Goal: Check status: Check status

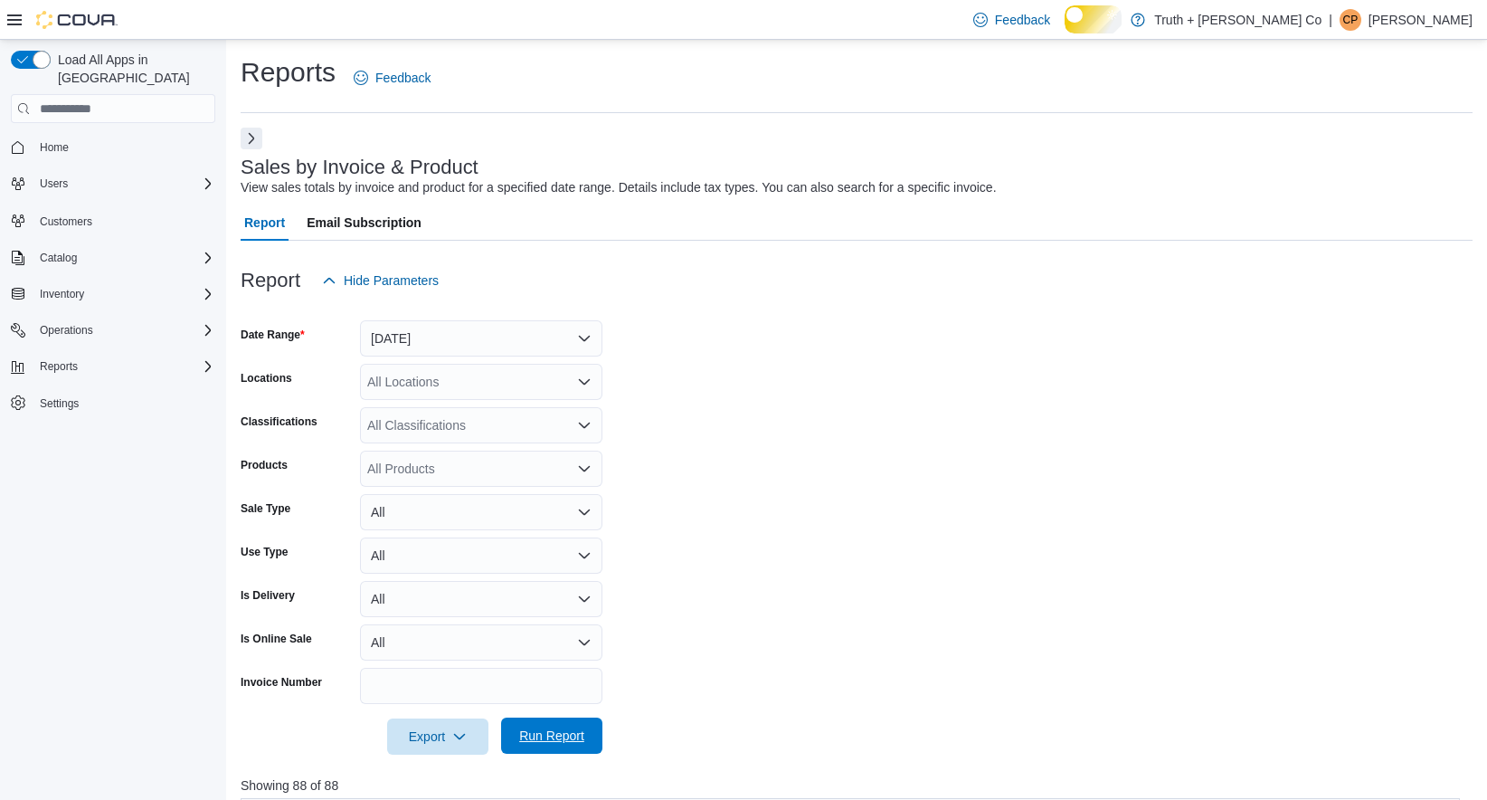
scroll to position [699, 0]
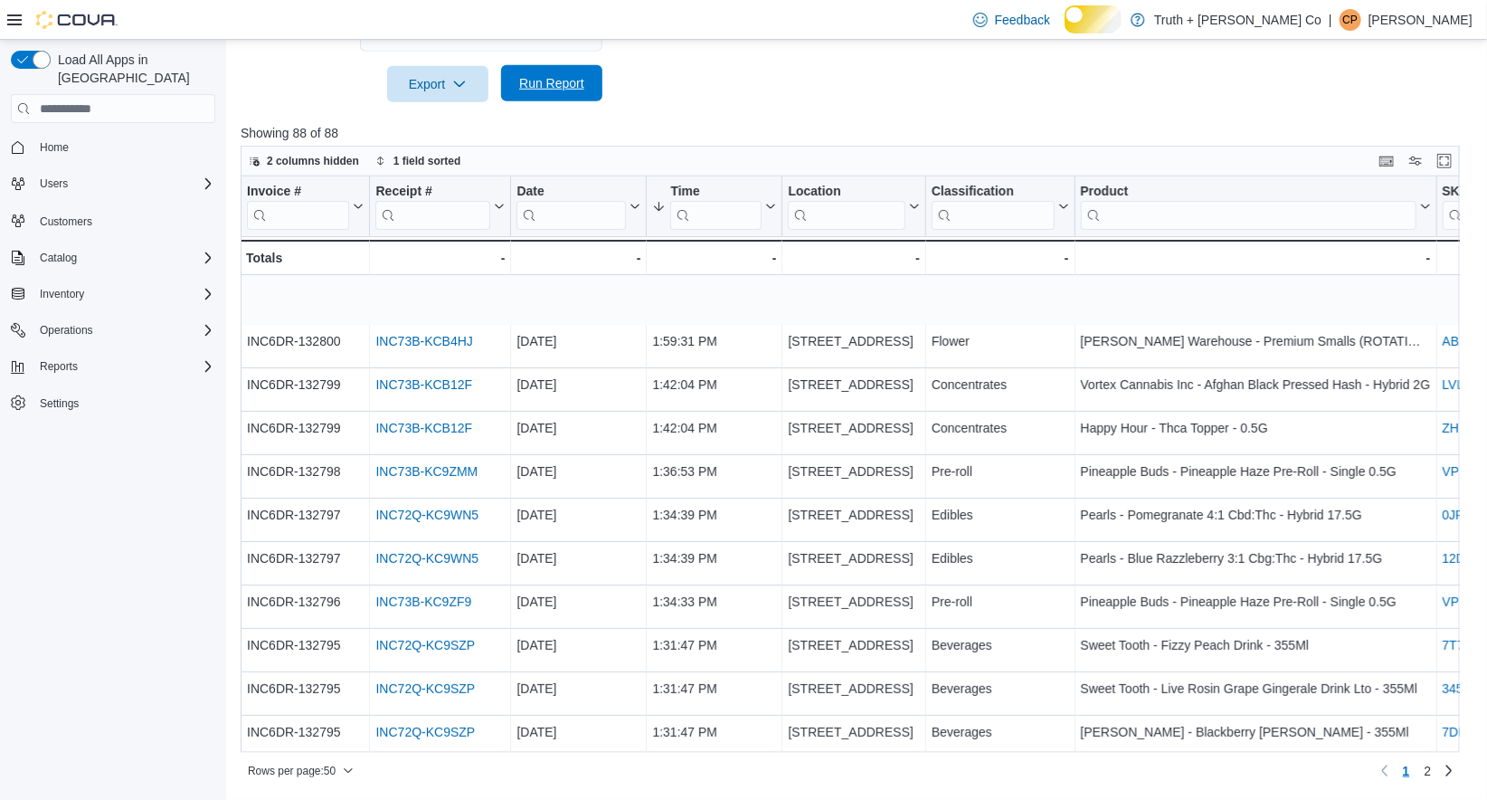
click at [555, 74] on span "Run Report" at bounding box center [551, 83] width 65 height 18
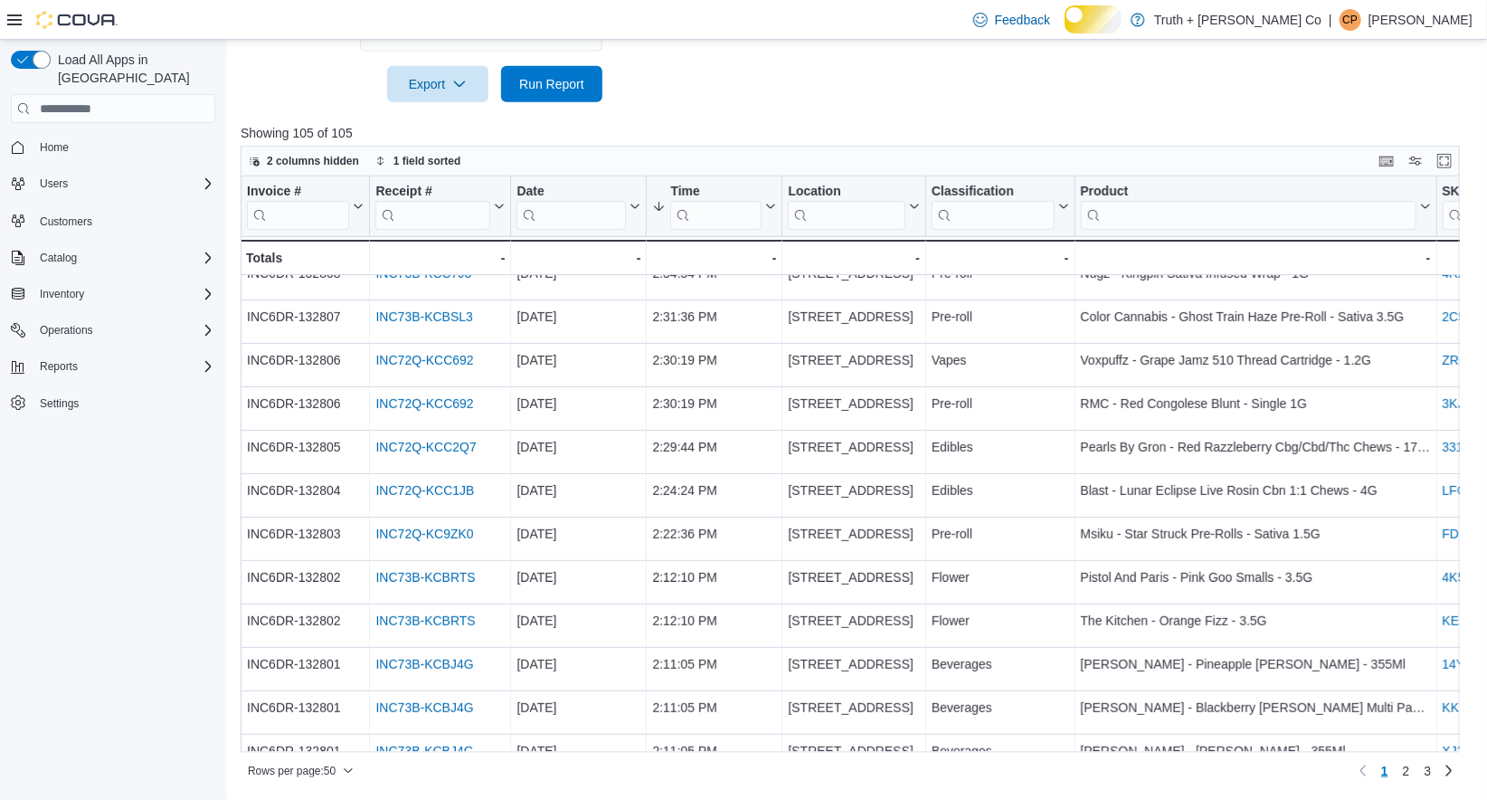
scroll to position [287, 0]
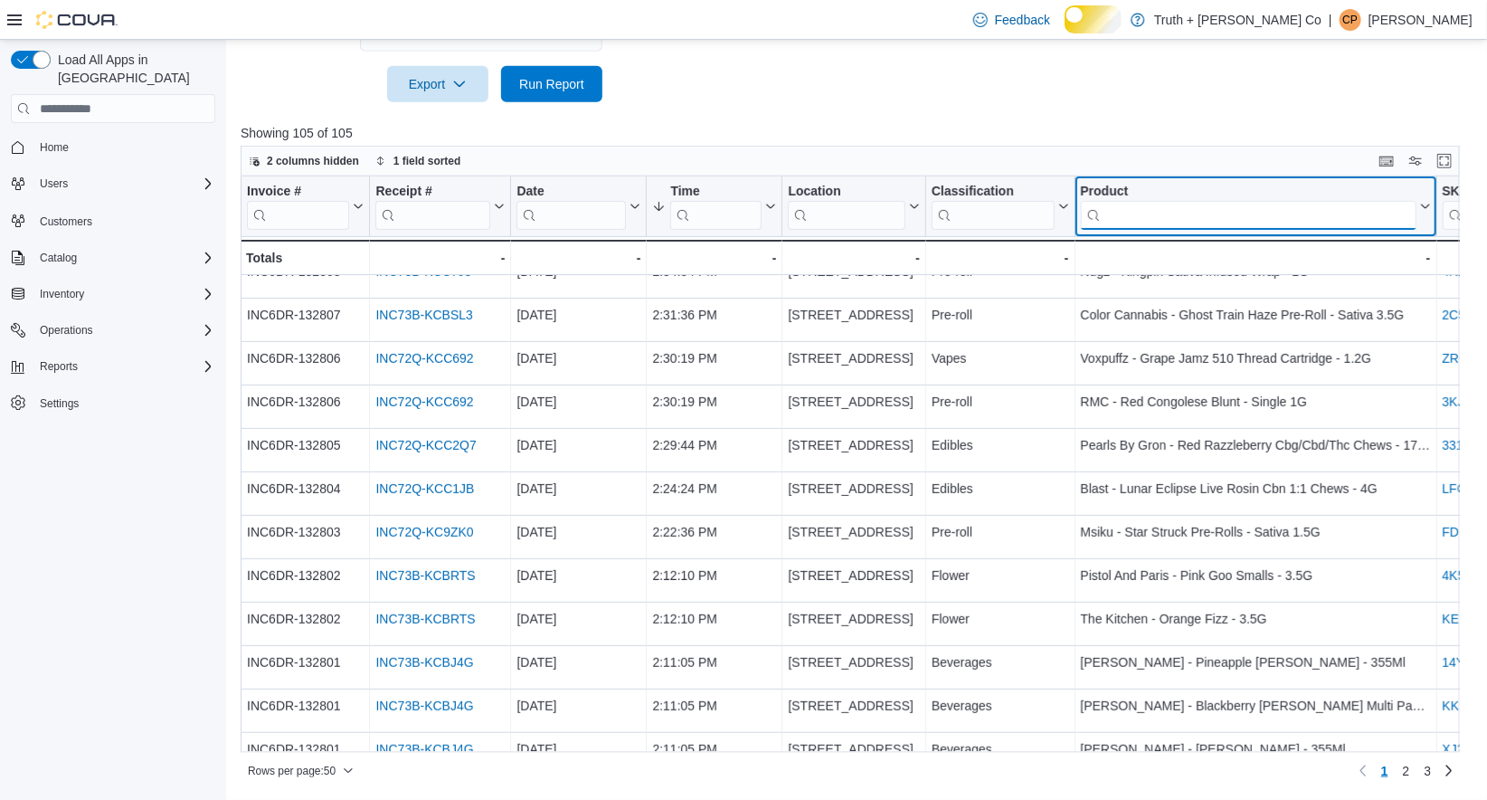
click at [1107, 230] on input "search" at bounding box center [1249, 215] width 336 height 29
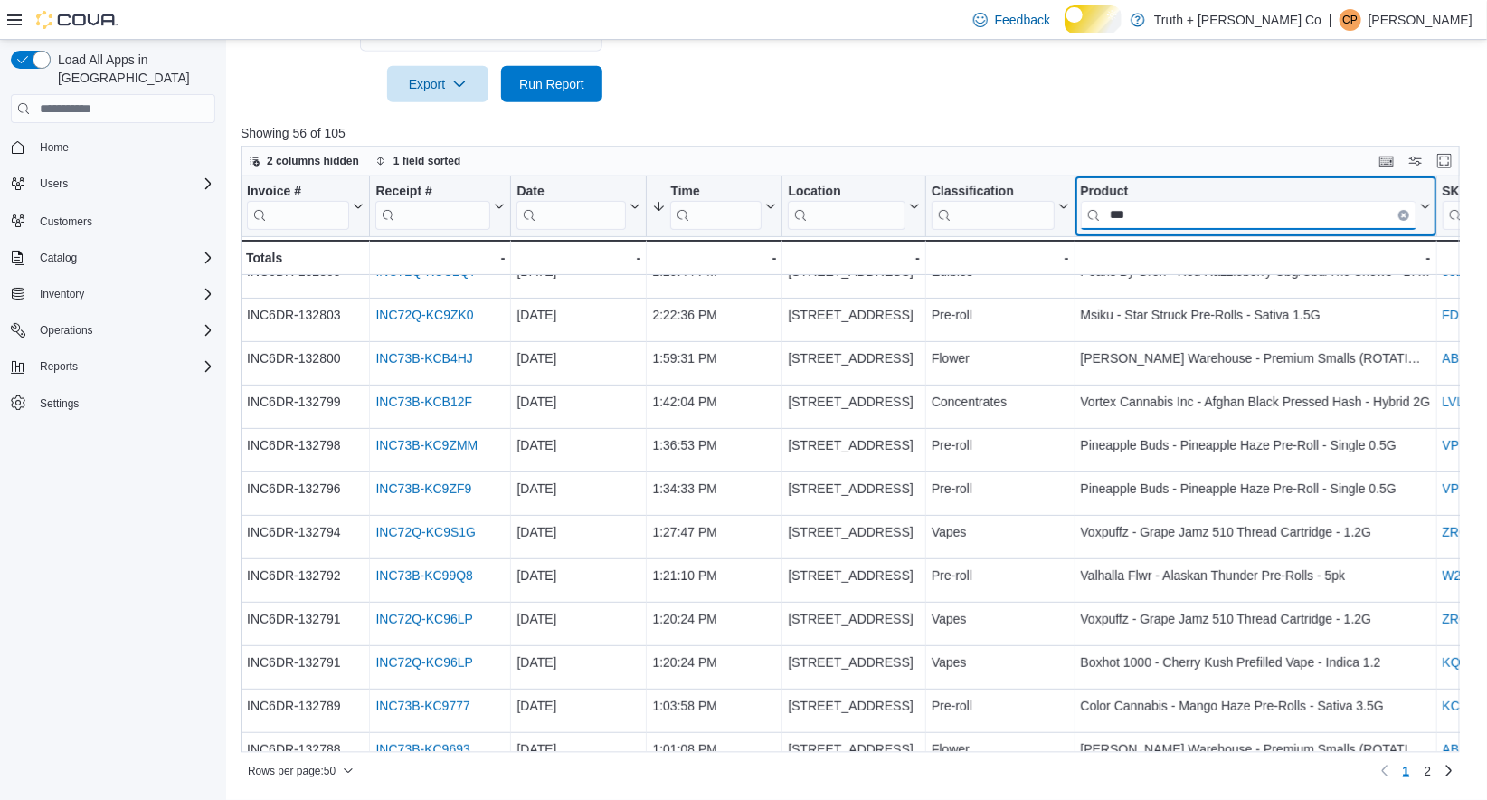
scroll to position [0, 0]
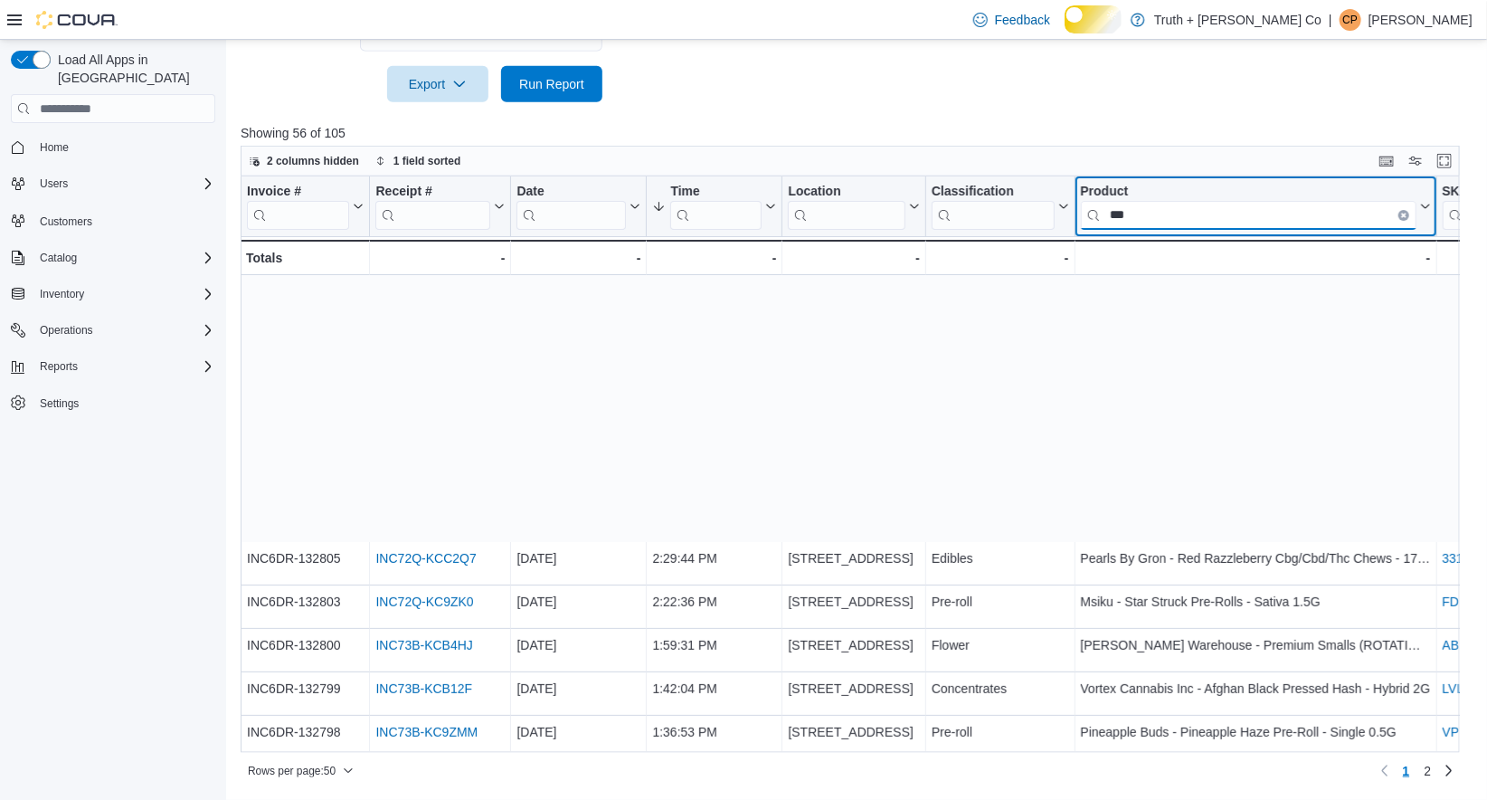
type input "***"
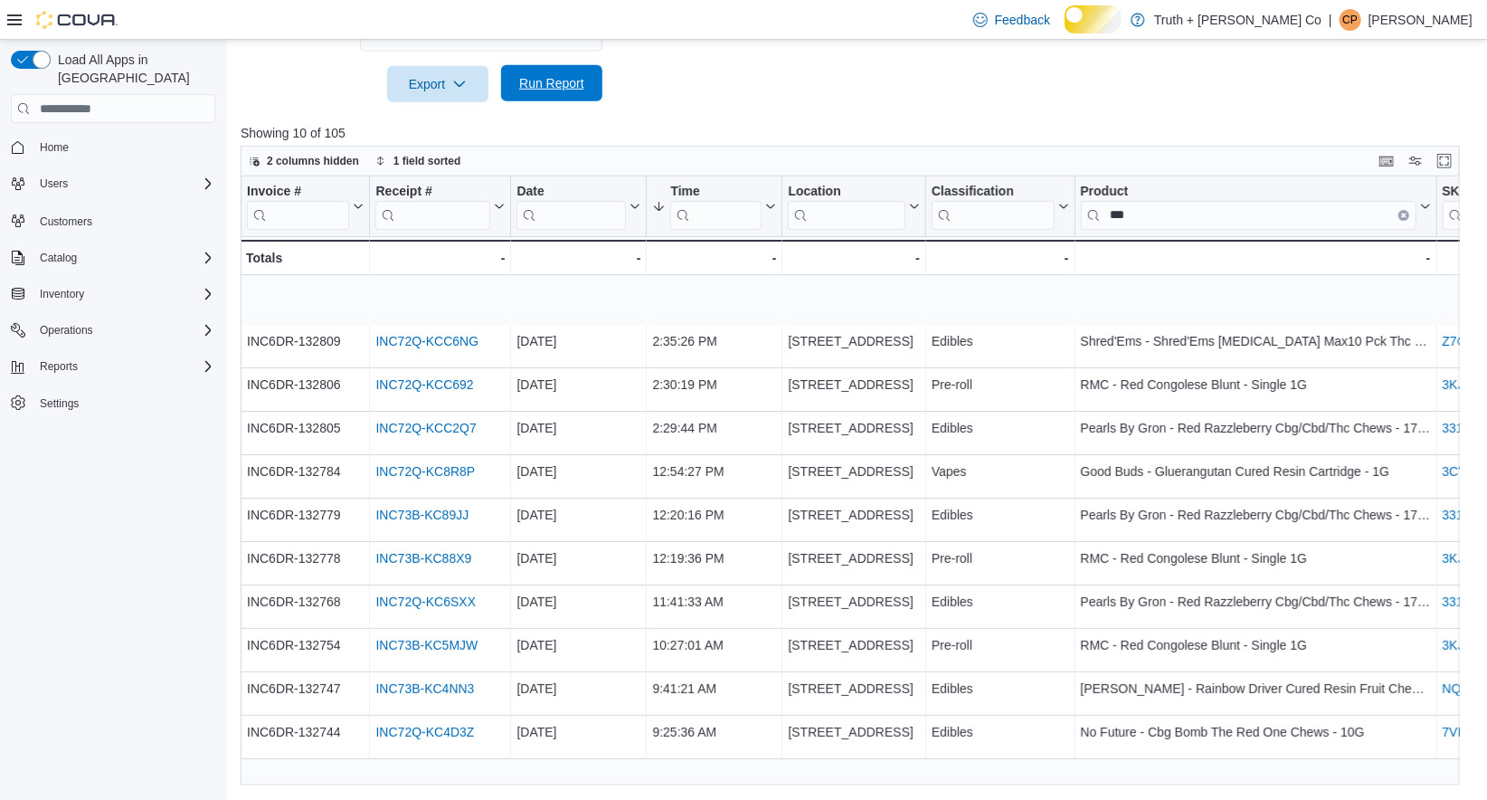
click at [550, 74] on span "Run Report" at bounding box center [551, 83] width 65 height 18
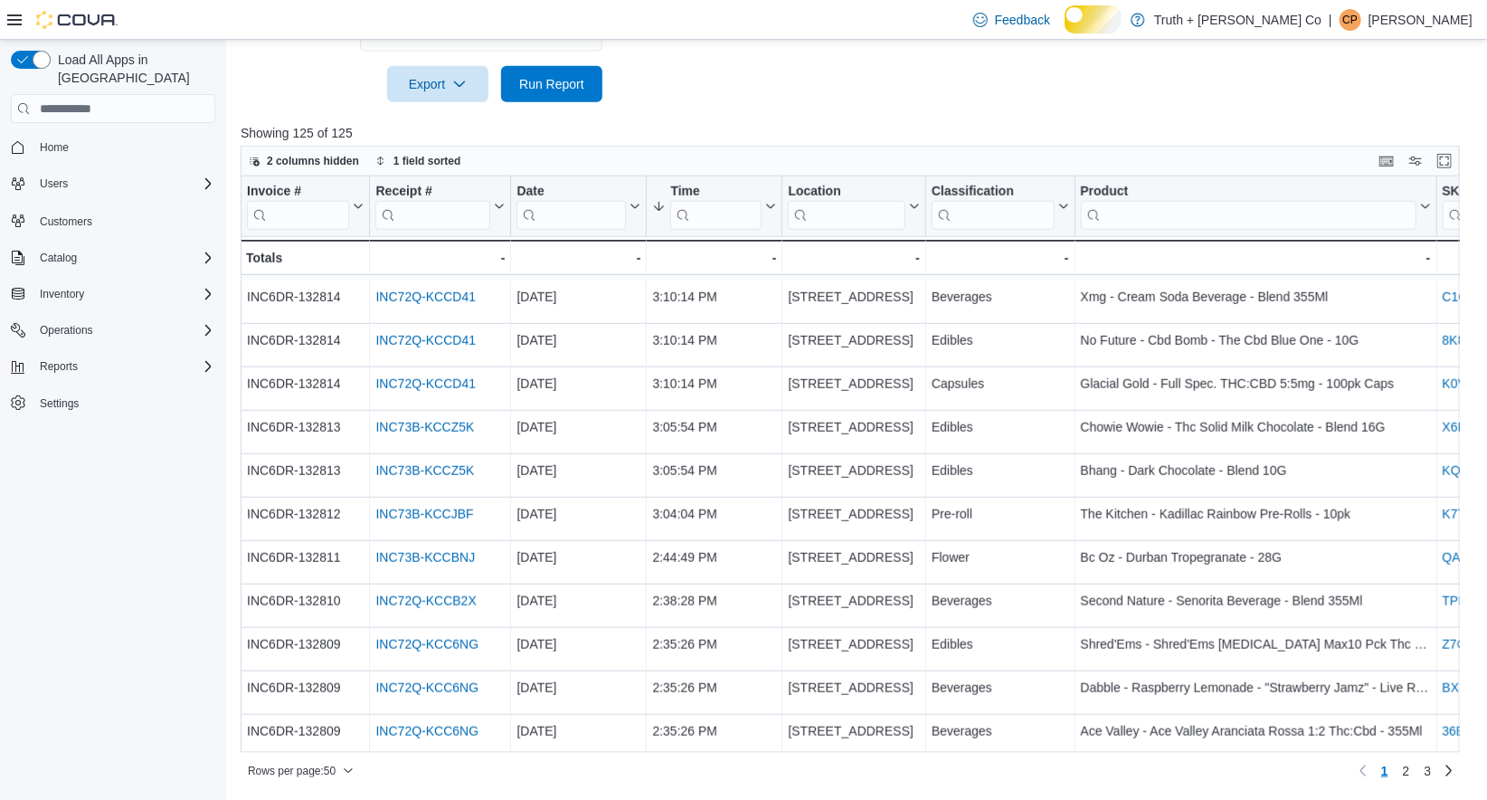
scroll to position [701, 0]
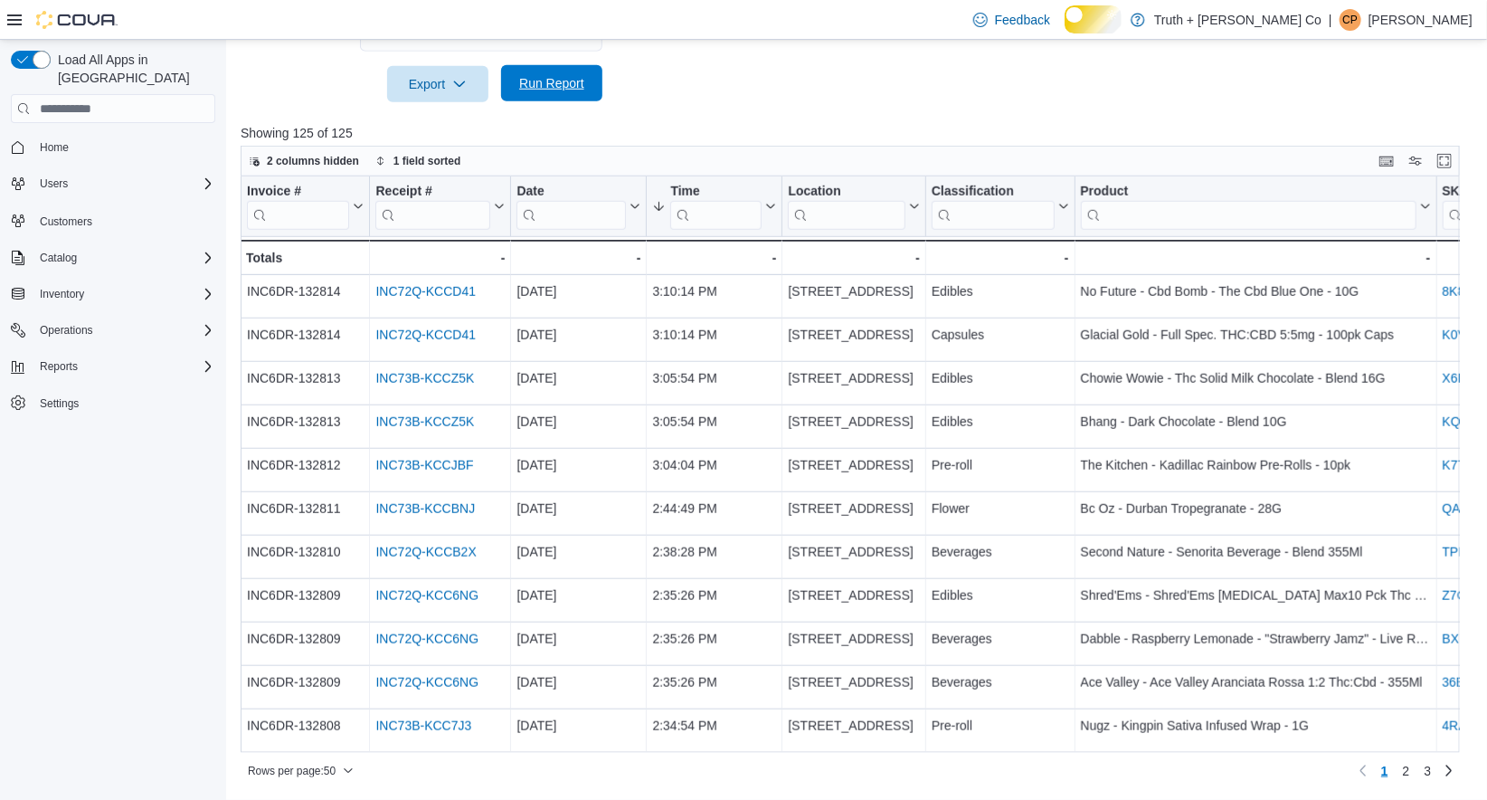
click at [554, 74] on span "Run Report" at bounding box center [551, 83] width 65 height 18
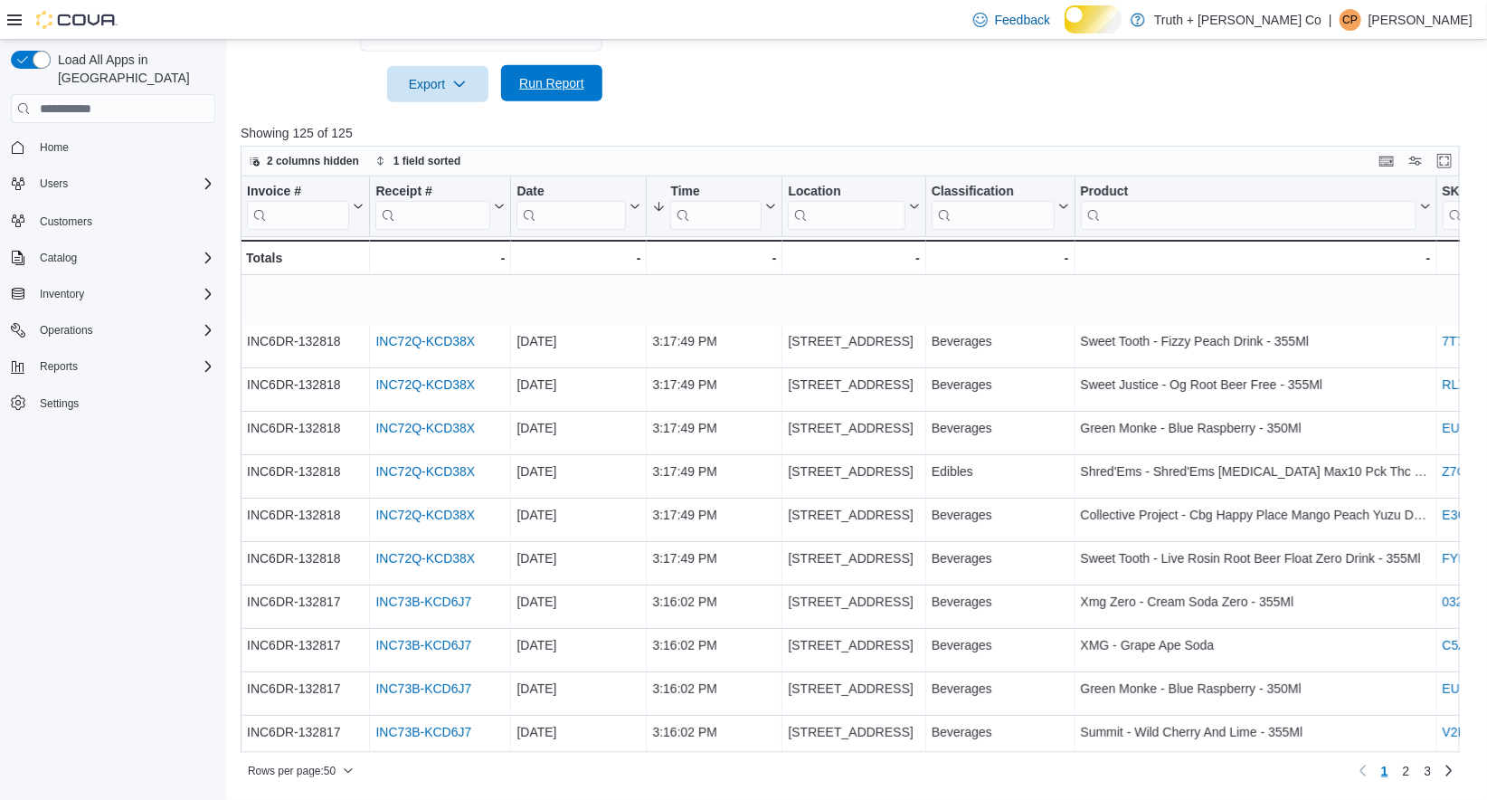
click at [547, 78] on span "Run Report" at bounding box center [551, 83] width 65 height 18
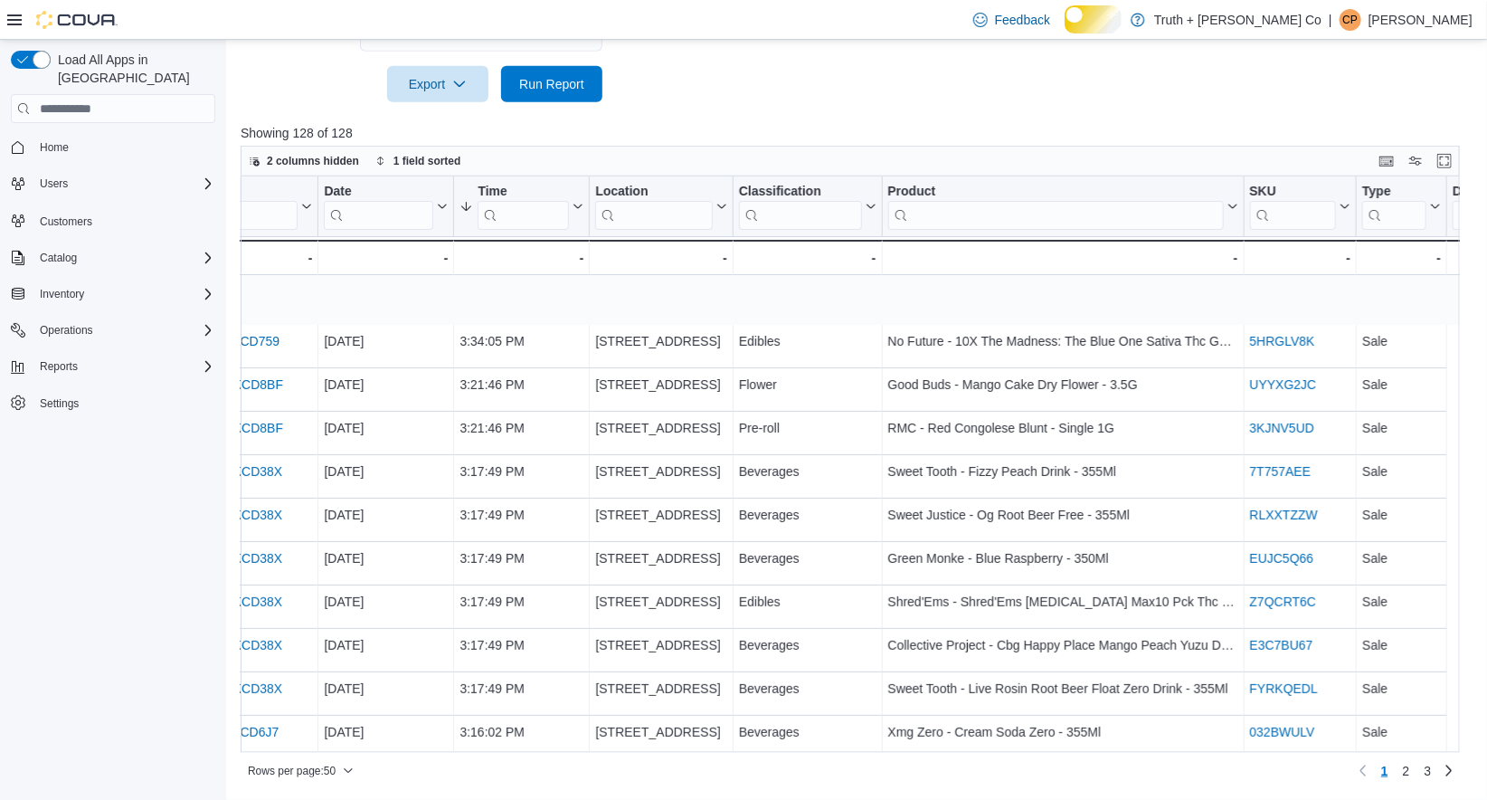
scroll to position [0, 0]
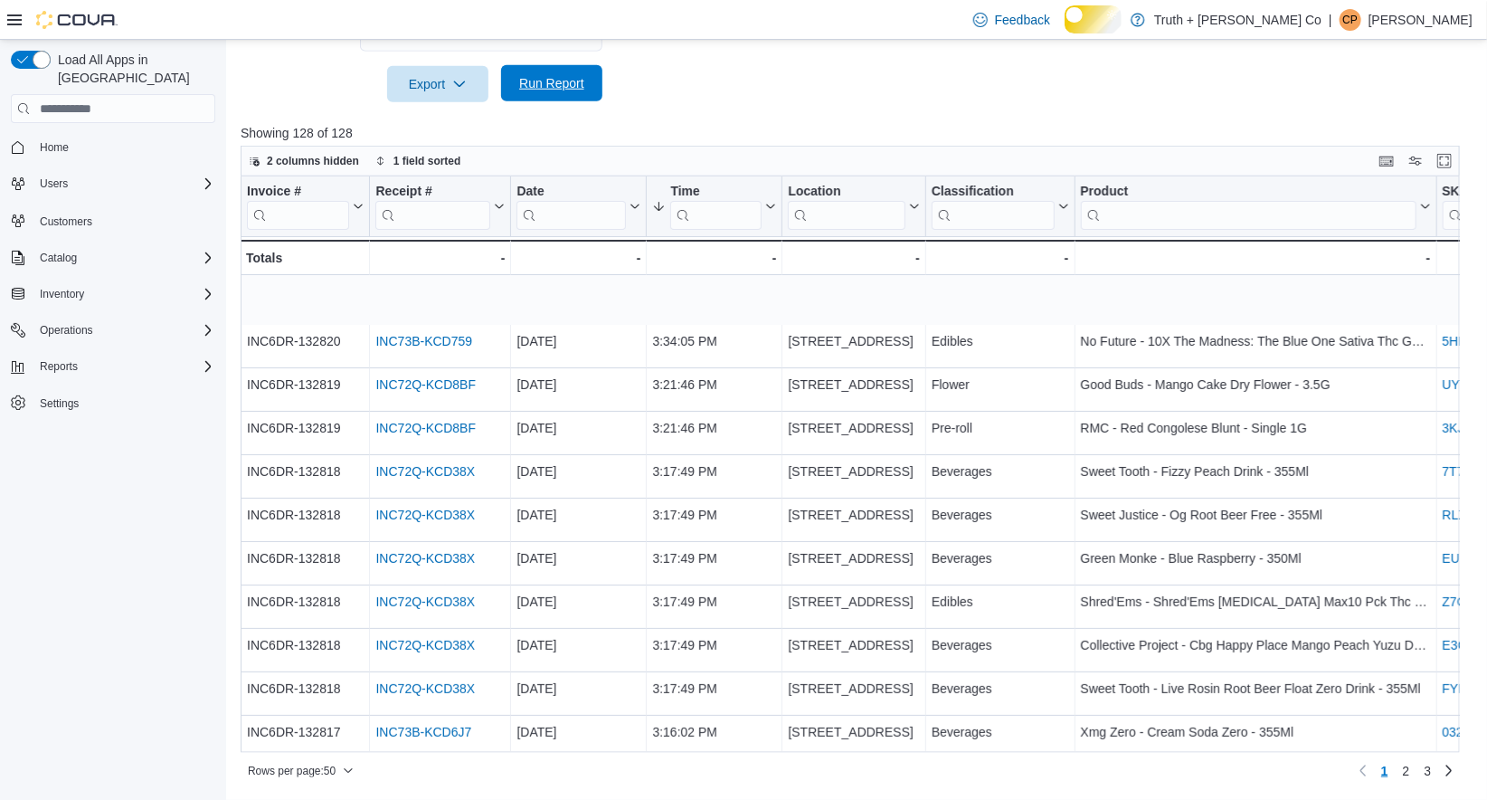
click at [546, 78] on span "Run Report" at bounding box center [551, 83] width 65 height 18
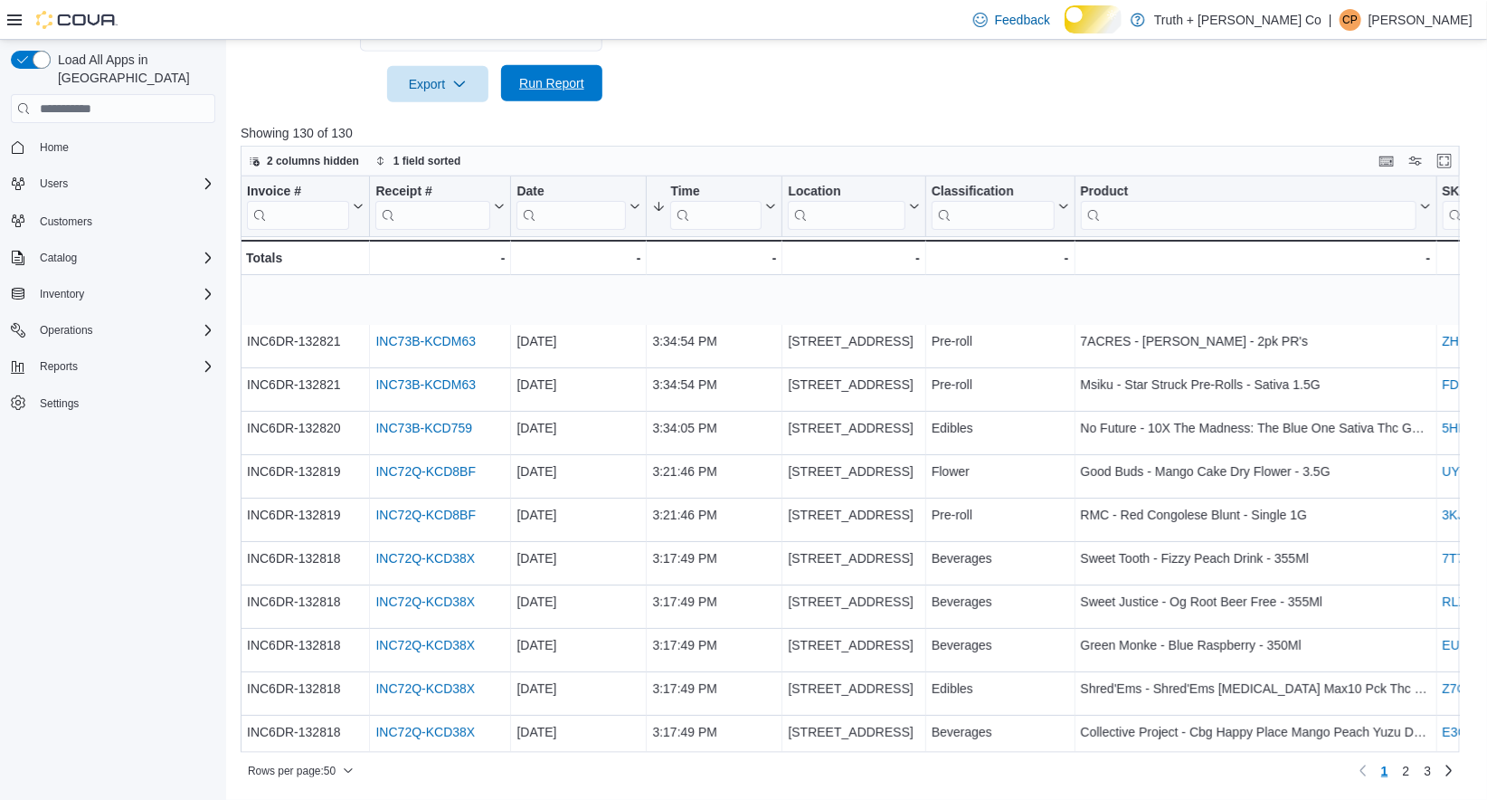
click at [556, 74] on span "Run Report" at bounding box center [551, 83] width 65 height 18
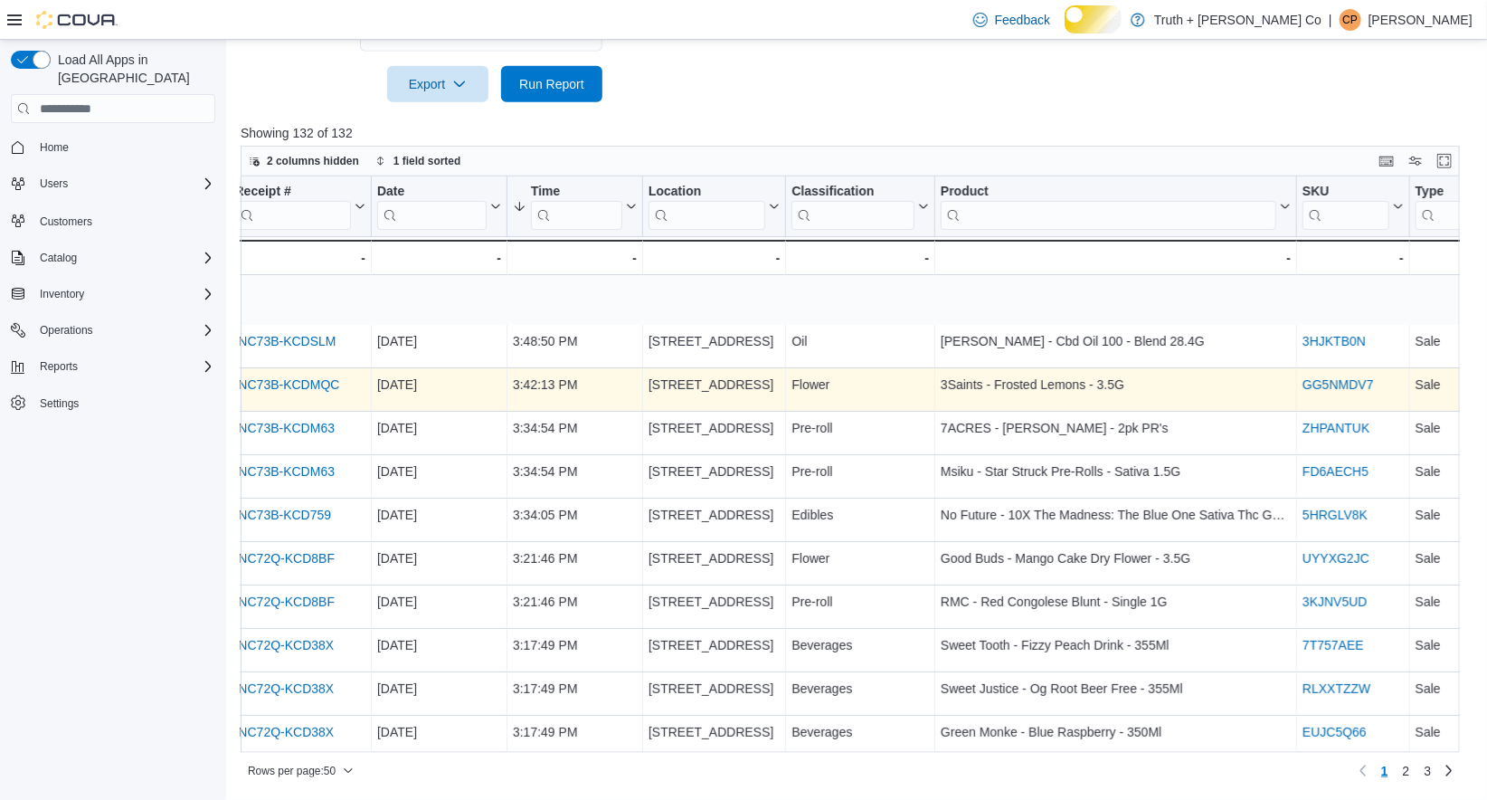
scroll to position [0, 299]
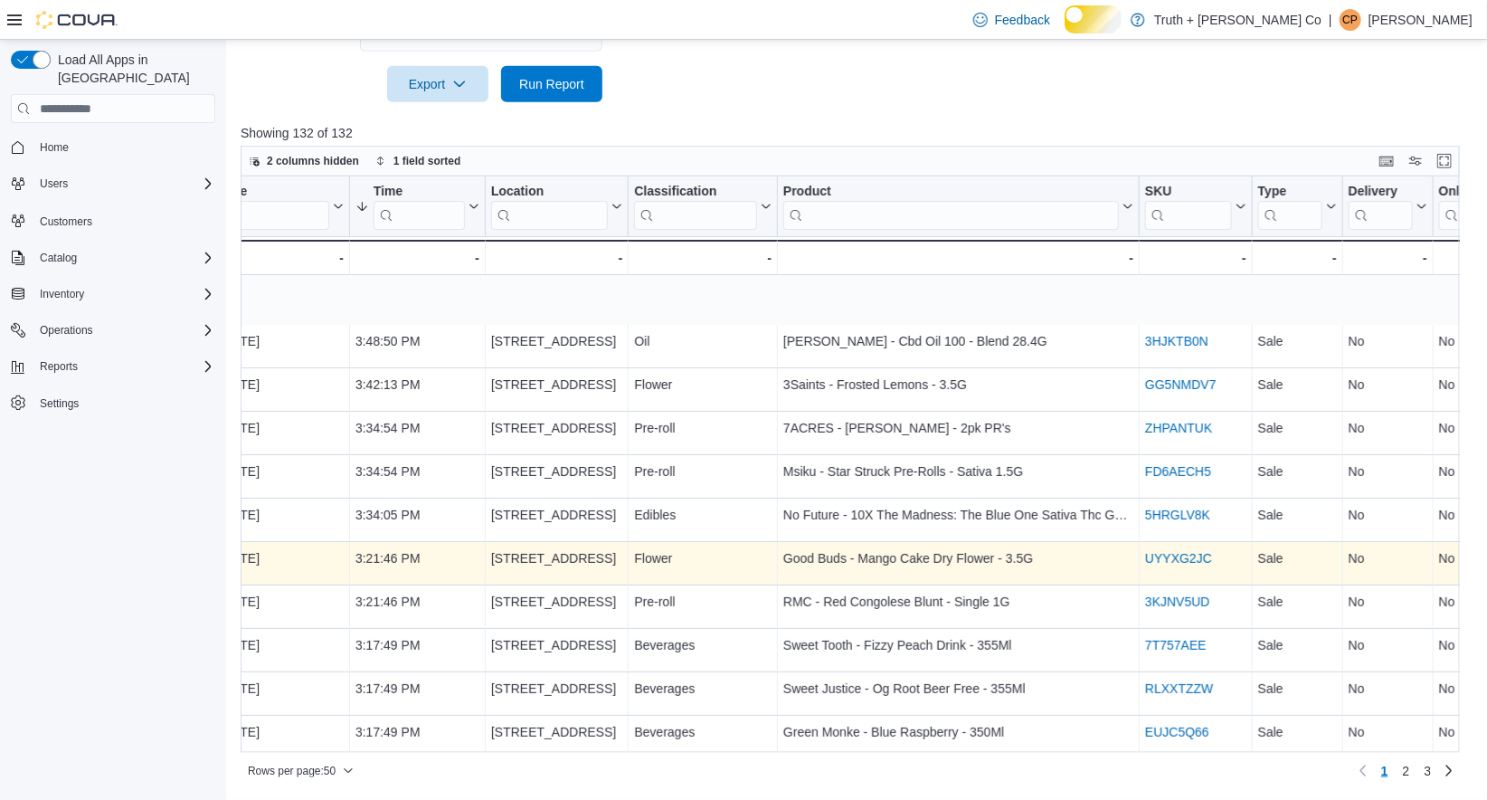
click at [1199, 565] on link "UYYXG2JC" at bounding box center [1178, 558] width 67 height 14
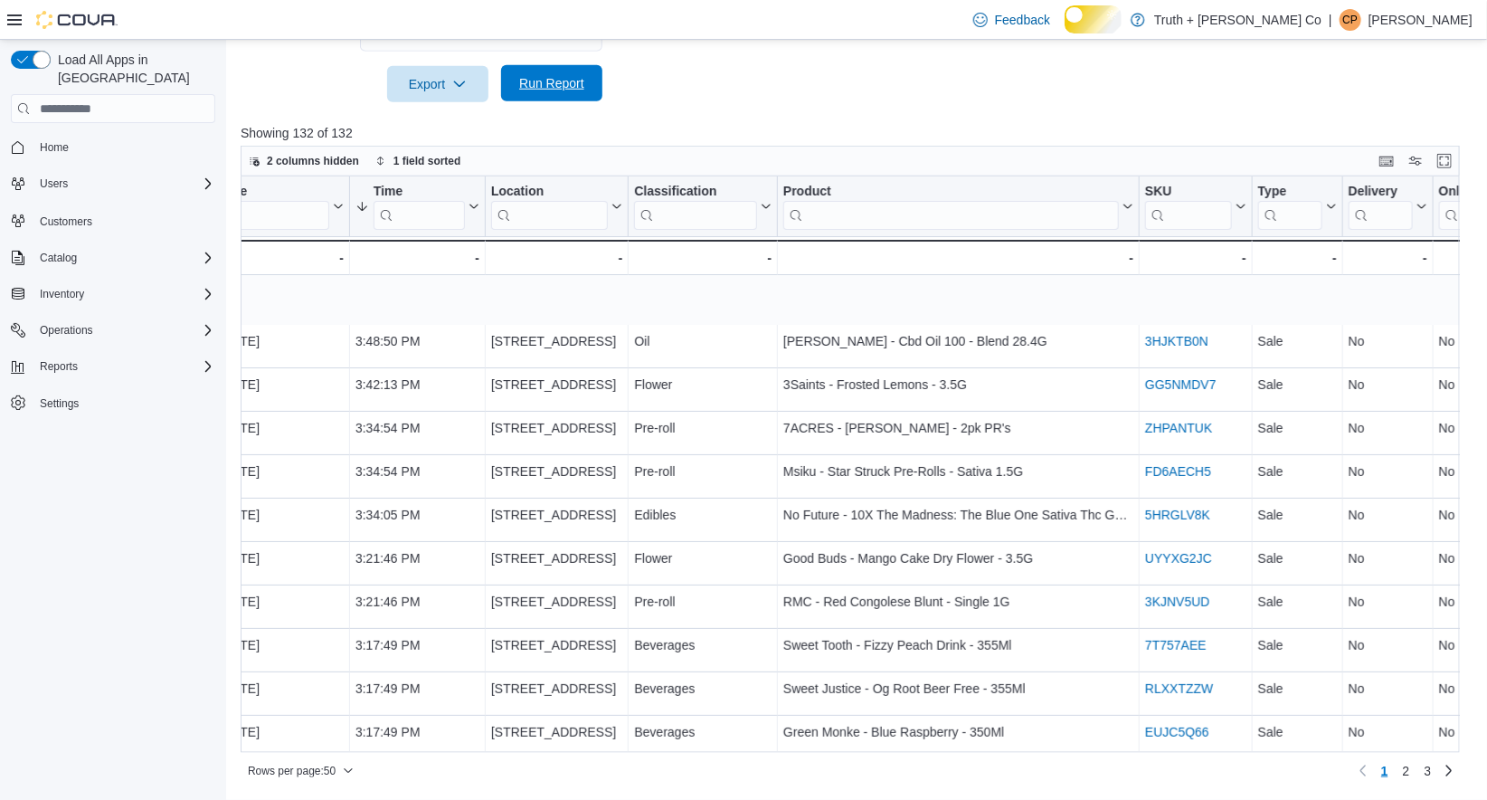
click at [557, 74] on span "Run Report" at bounding box center [551, 83] width 65 height 18
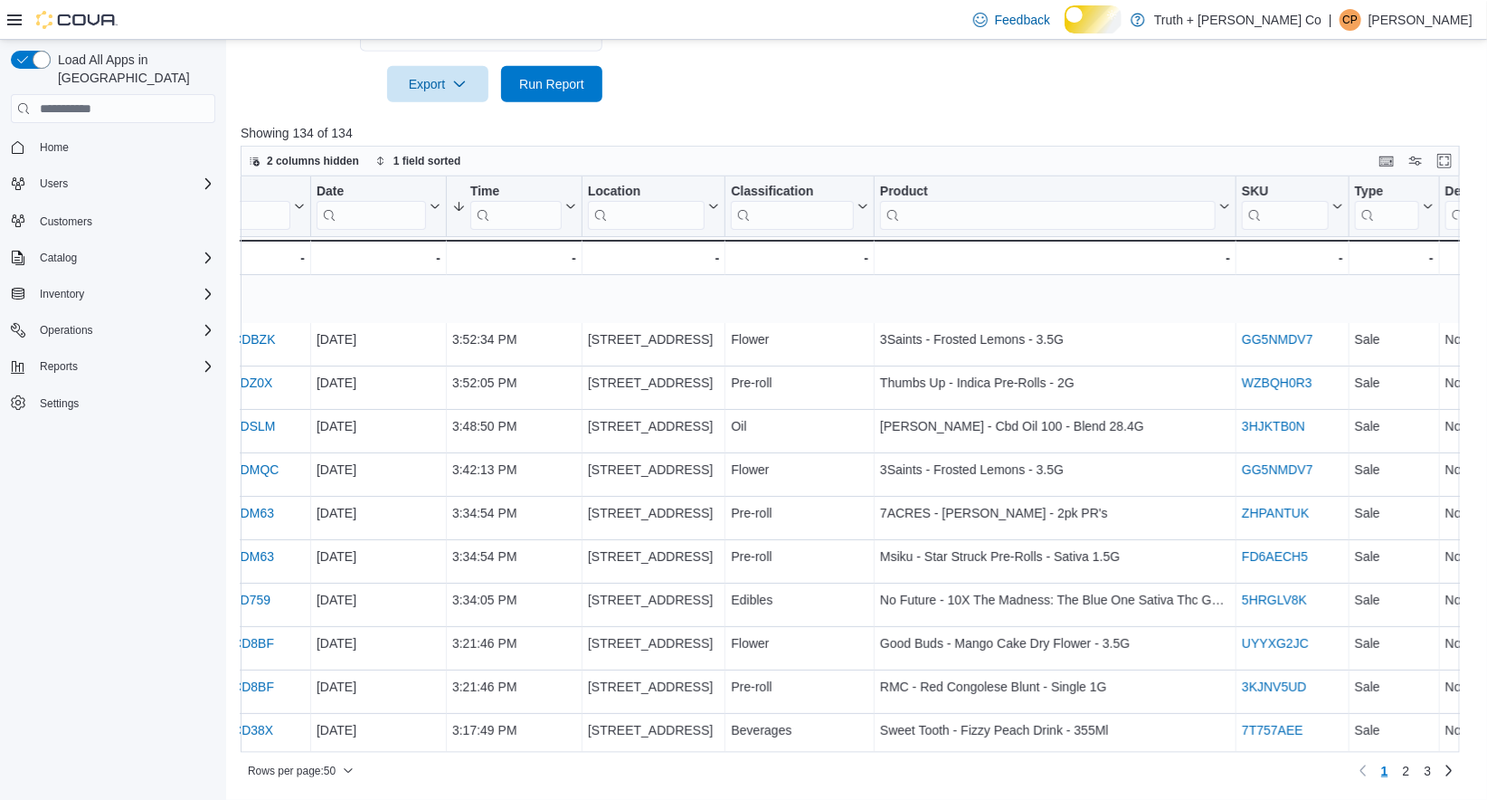
scroll to position [2, 203]
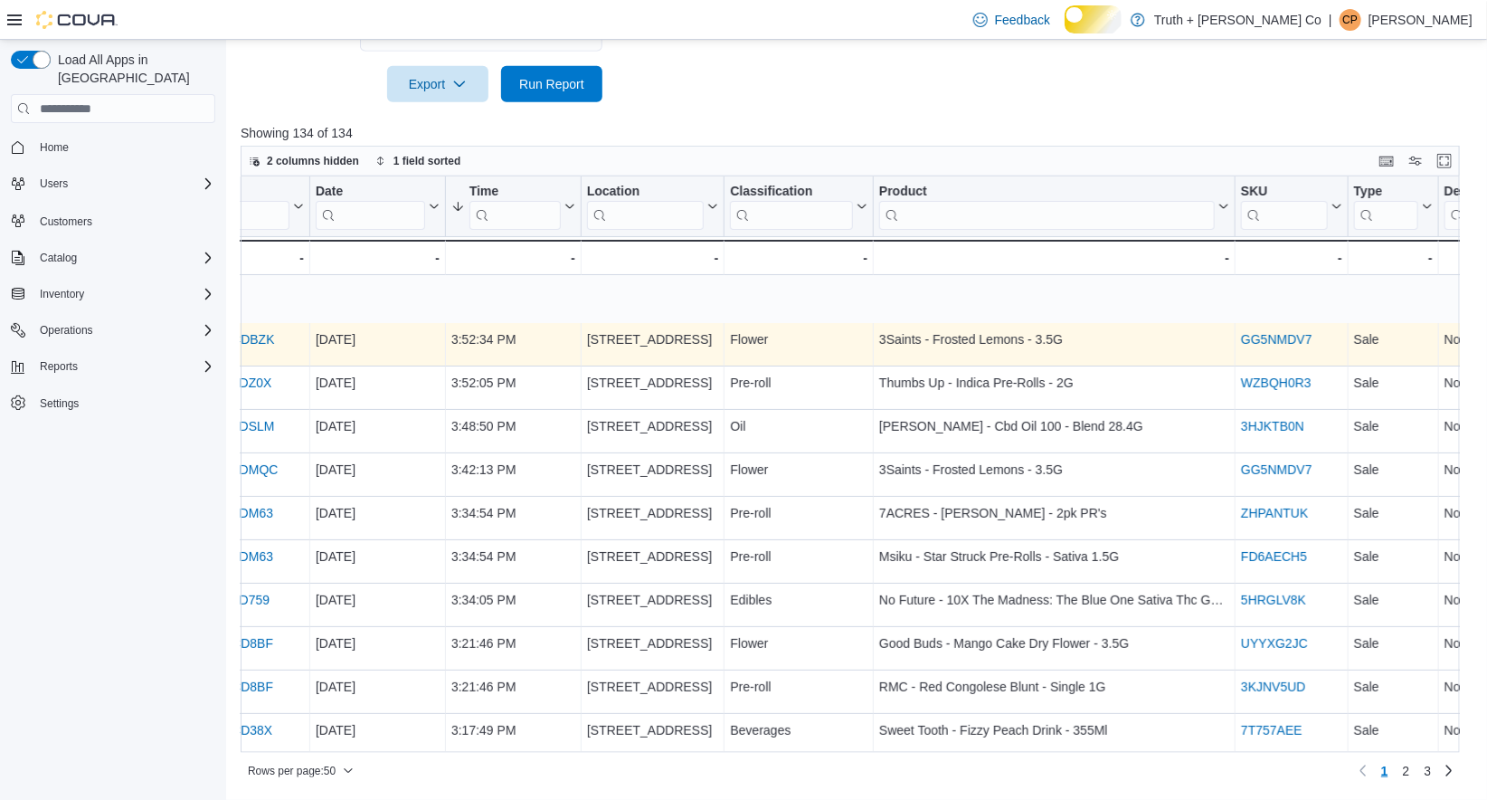
click at [1277, 344] on link "GG5NMDV7" at bounding box center [1276, 339] width 71 height 14
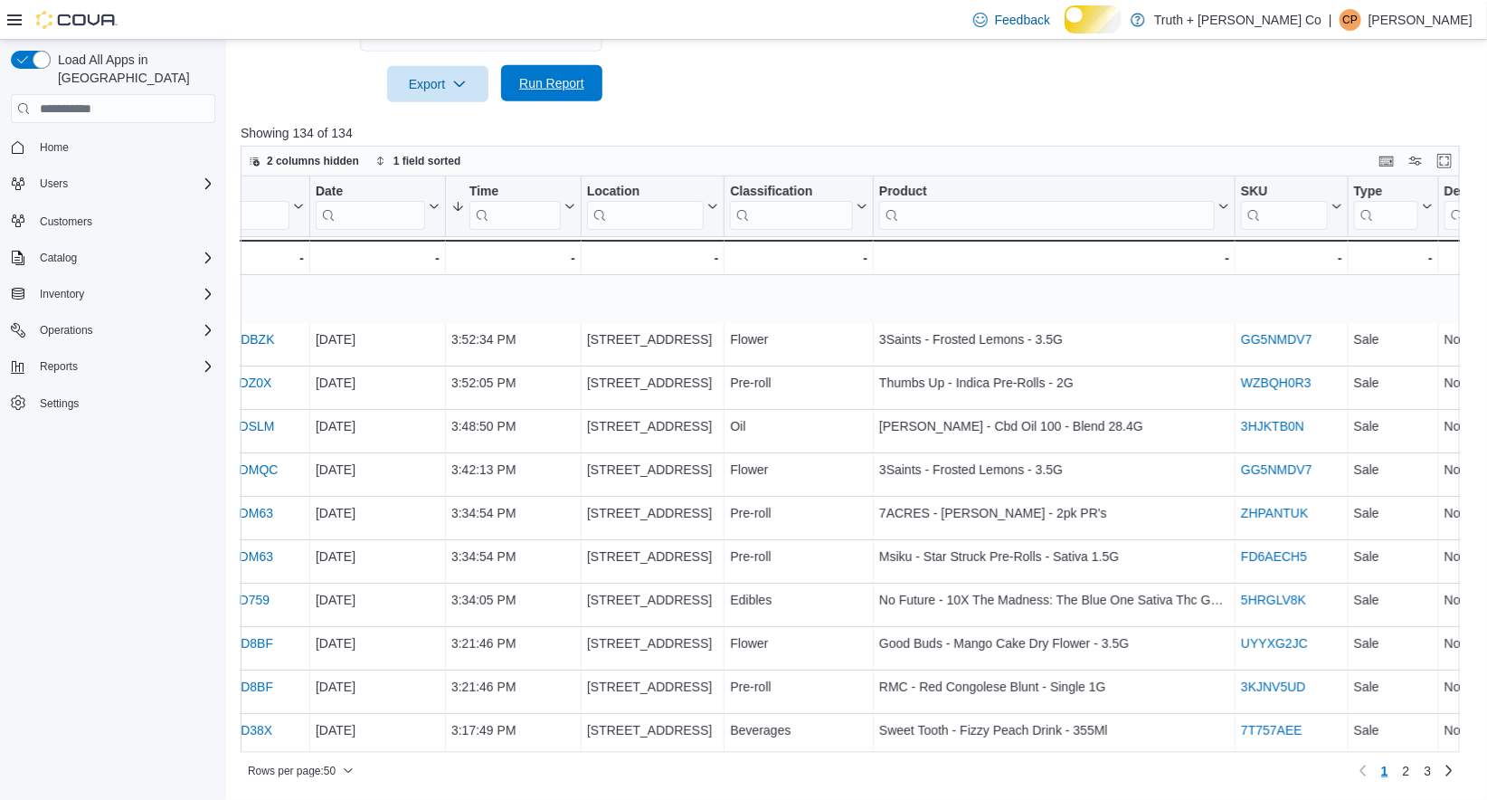
click at [559, 74] on span "Run Report" at bounding box center [551, 83] width 65 height 18
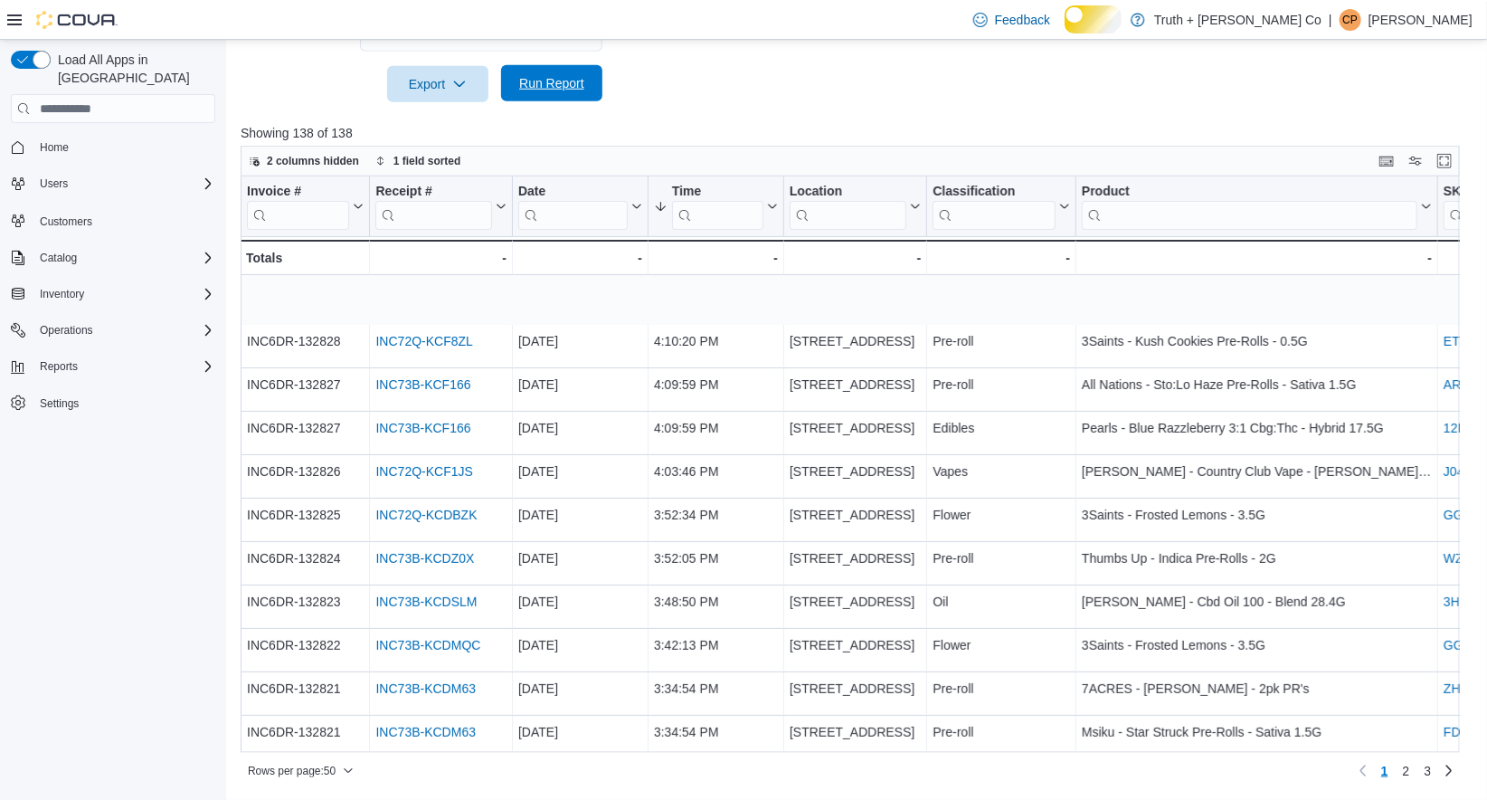
click at [550, 80] on span "Run Report" at bounding box center [551, 83] width 65 height 18
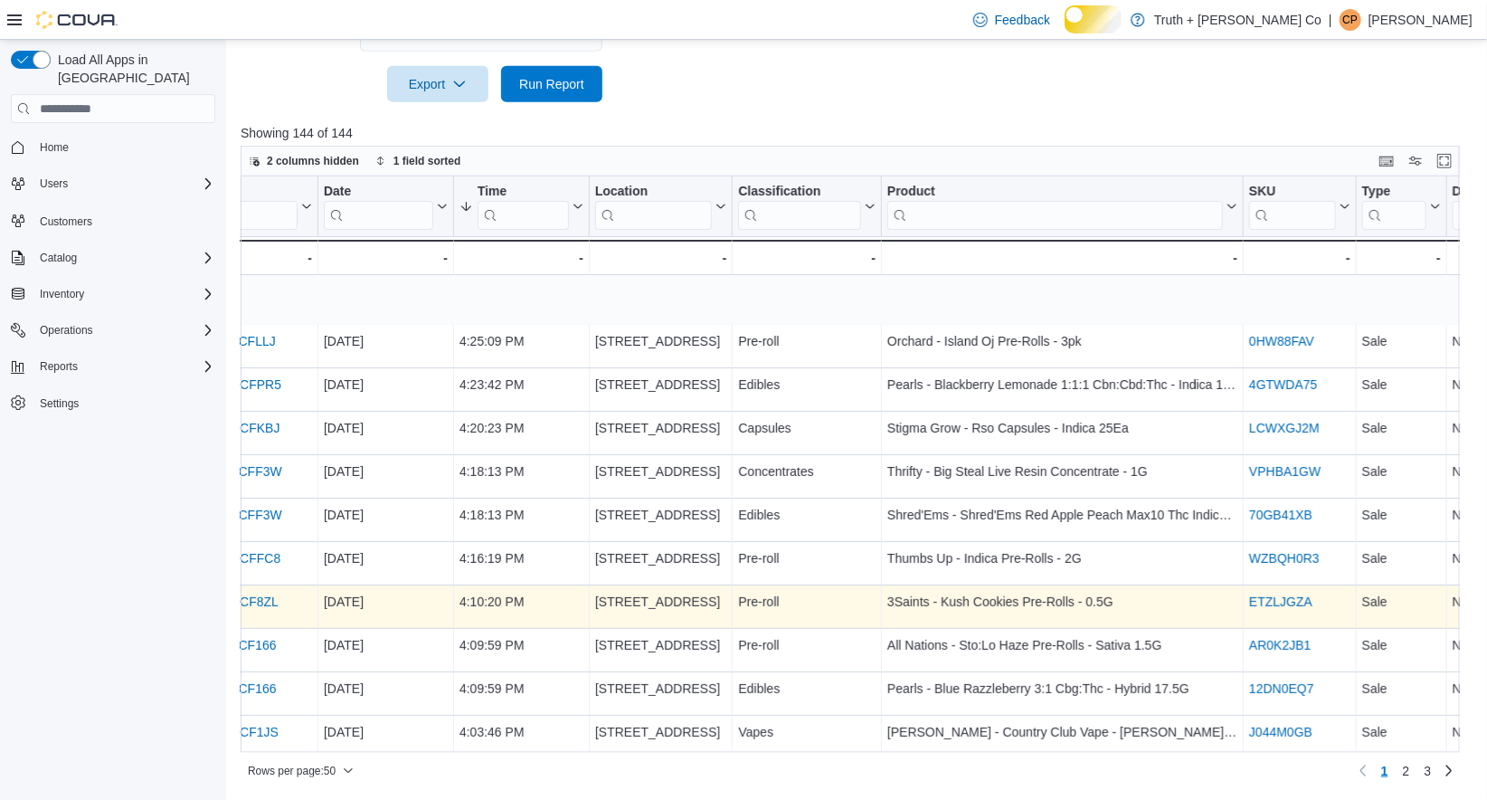
scroll to position [0, 251]
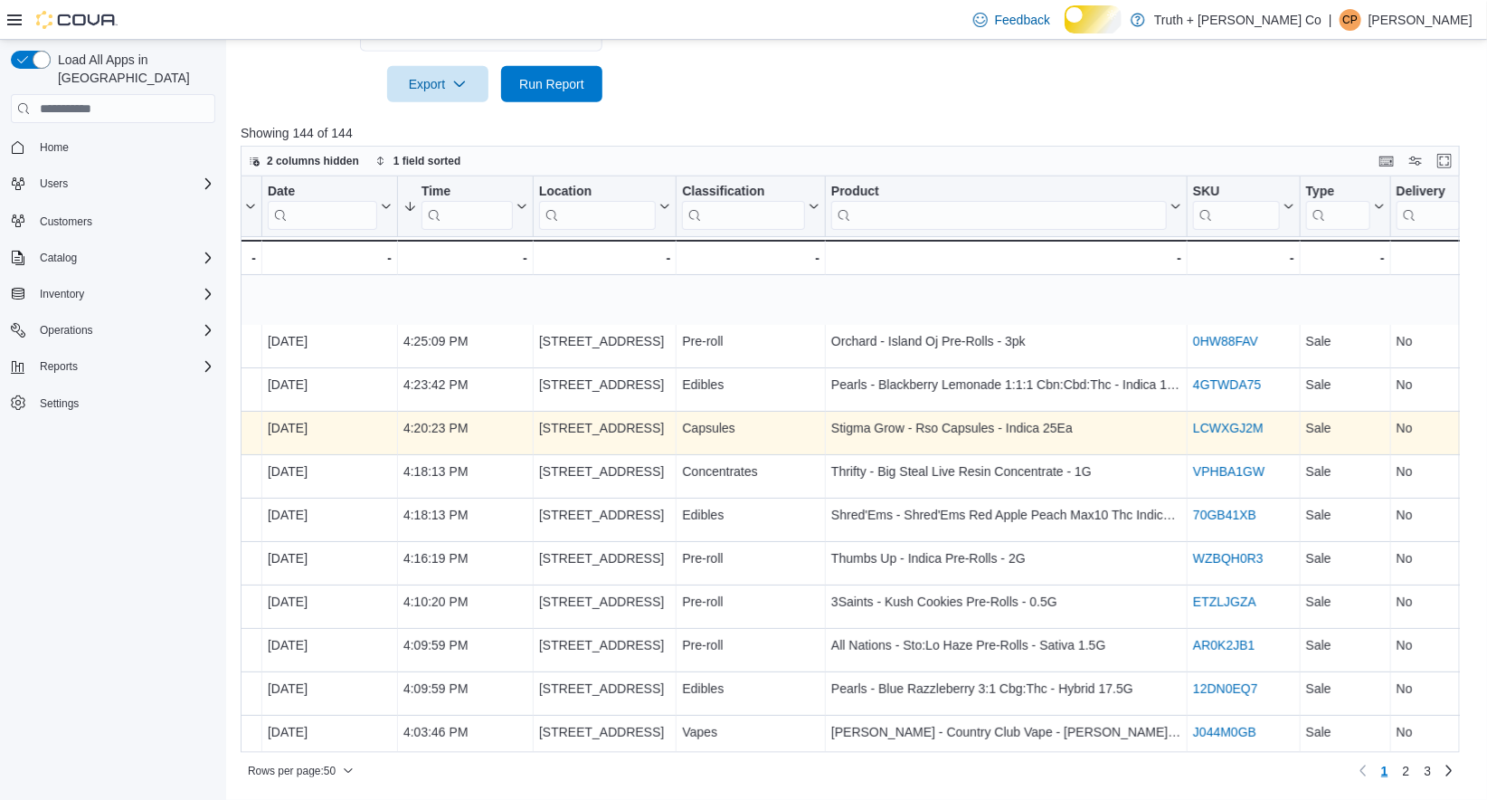
click at [1237, 435] on link "LCWXGJ2M" at bounding box center [1228, 428] width 71 height 14
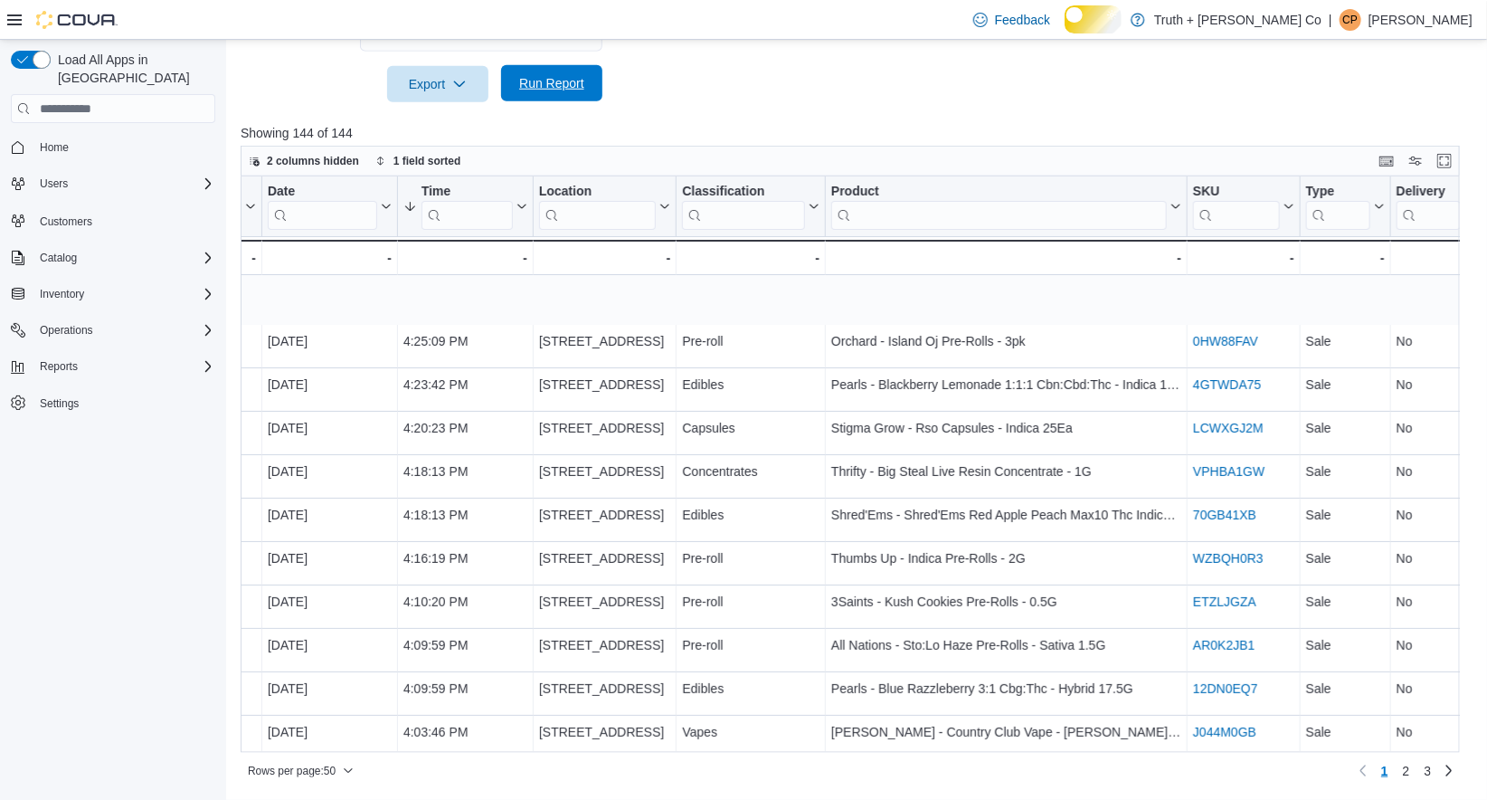
click at [538, 74] on span "Run Report" at bounding box center [551, 83] width 65 height 18
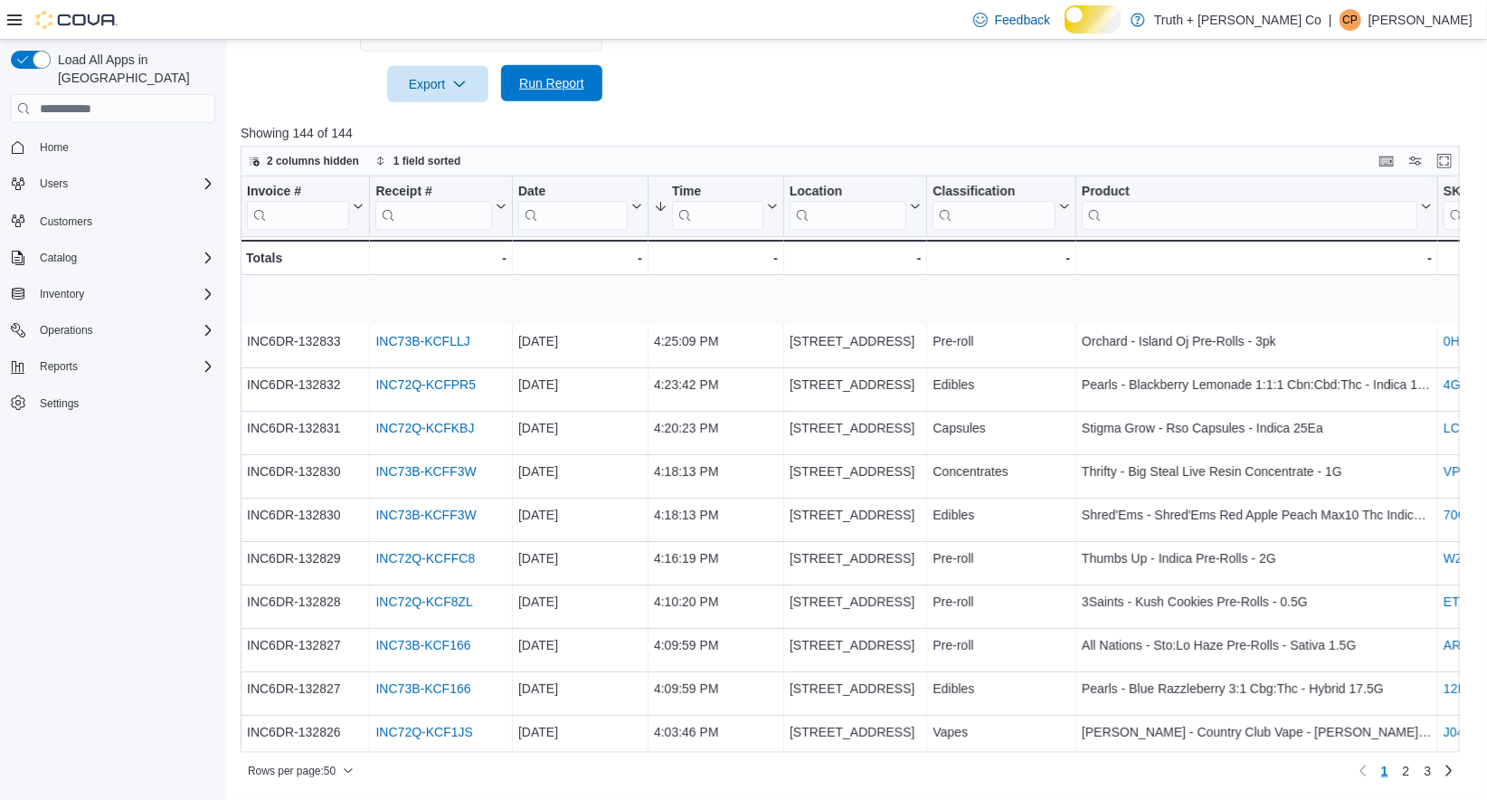
click at [566, 74] on span "Run Report" at bounding box center [551, 83] width 65 height 18
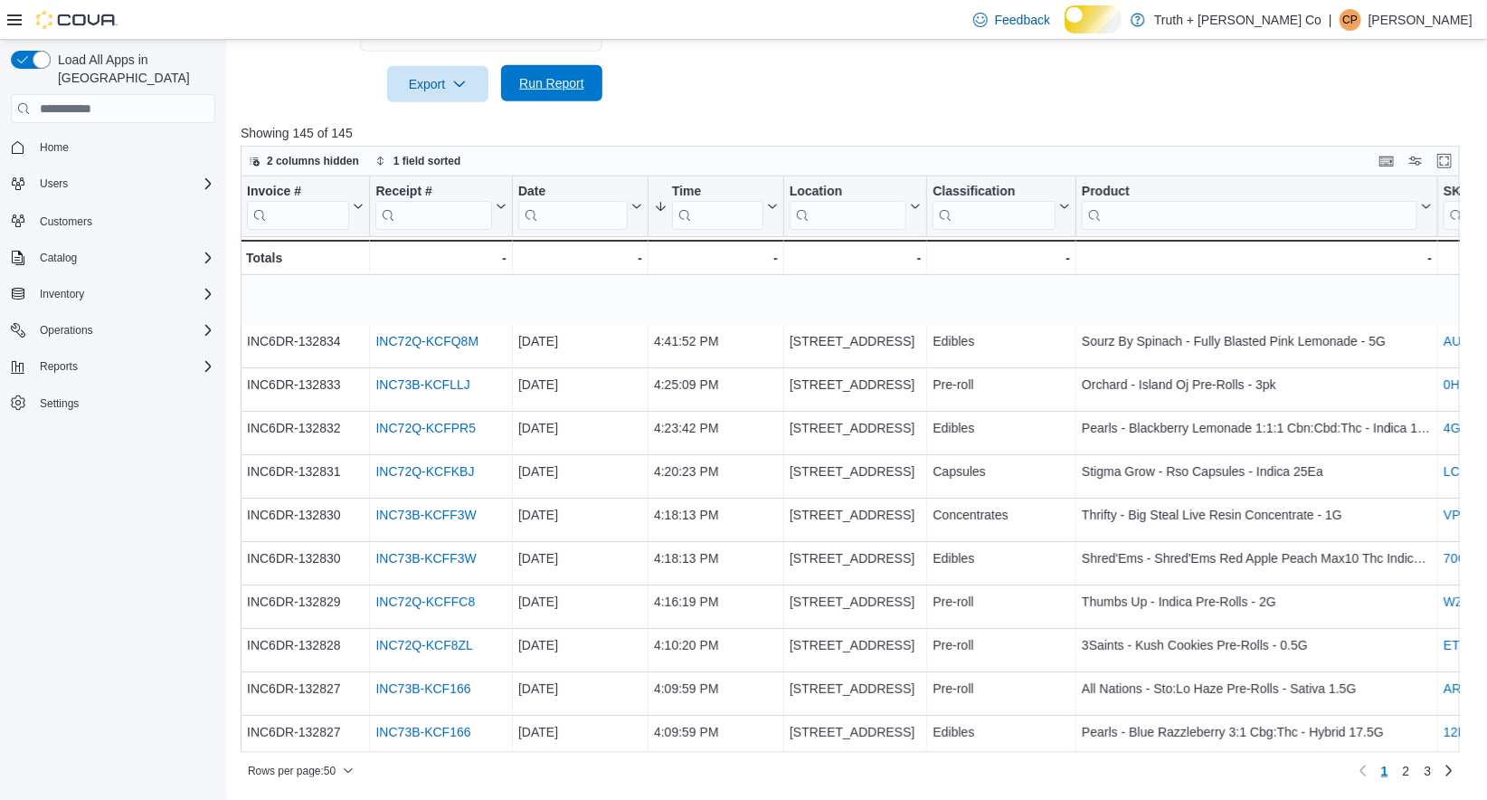
click at [564, 74] on span "Run Report" at bounding box center [551, 83] width 65 height 18
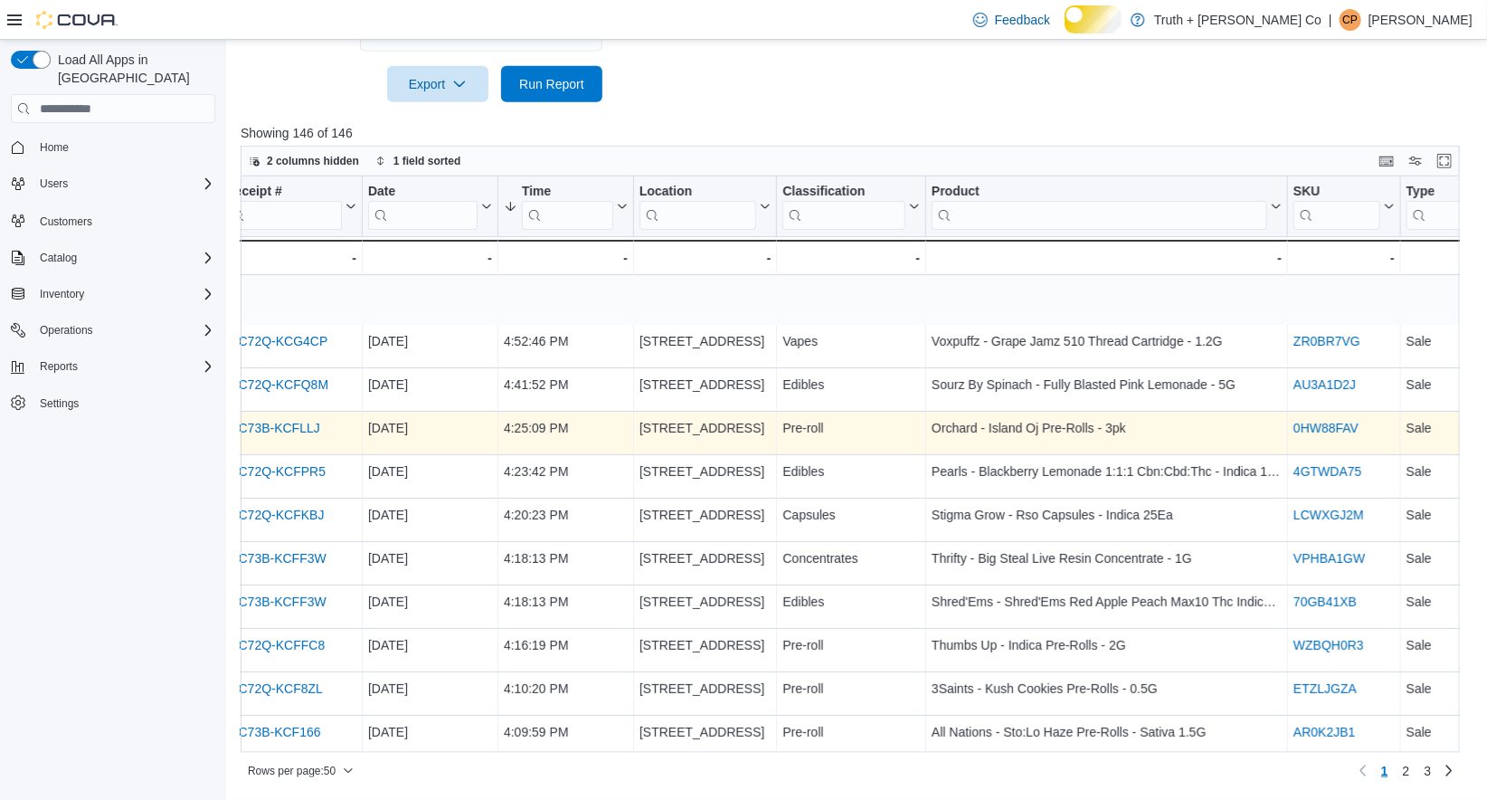
scroll to position [0, 390]
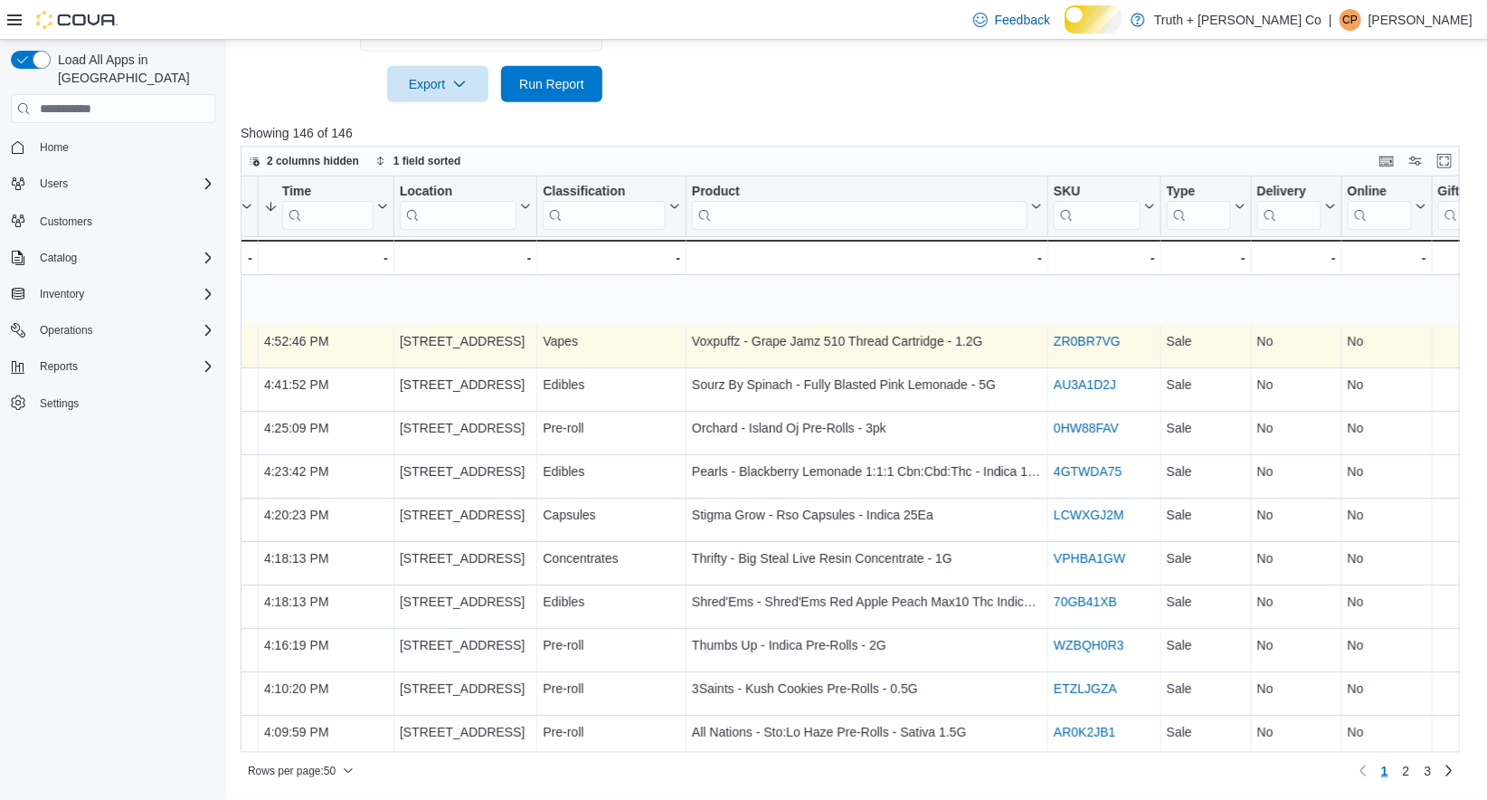
click at [1096, 346] on link "ZR0BR7VG" at bounding box center [1087, 341] width 67 height 14
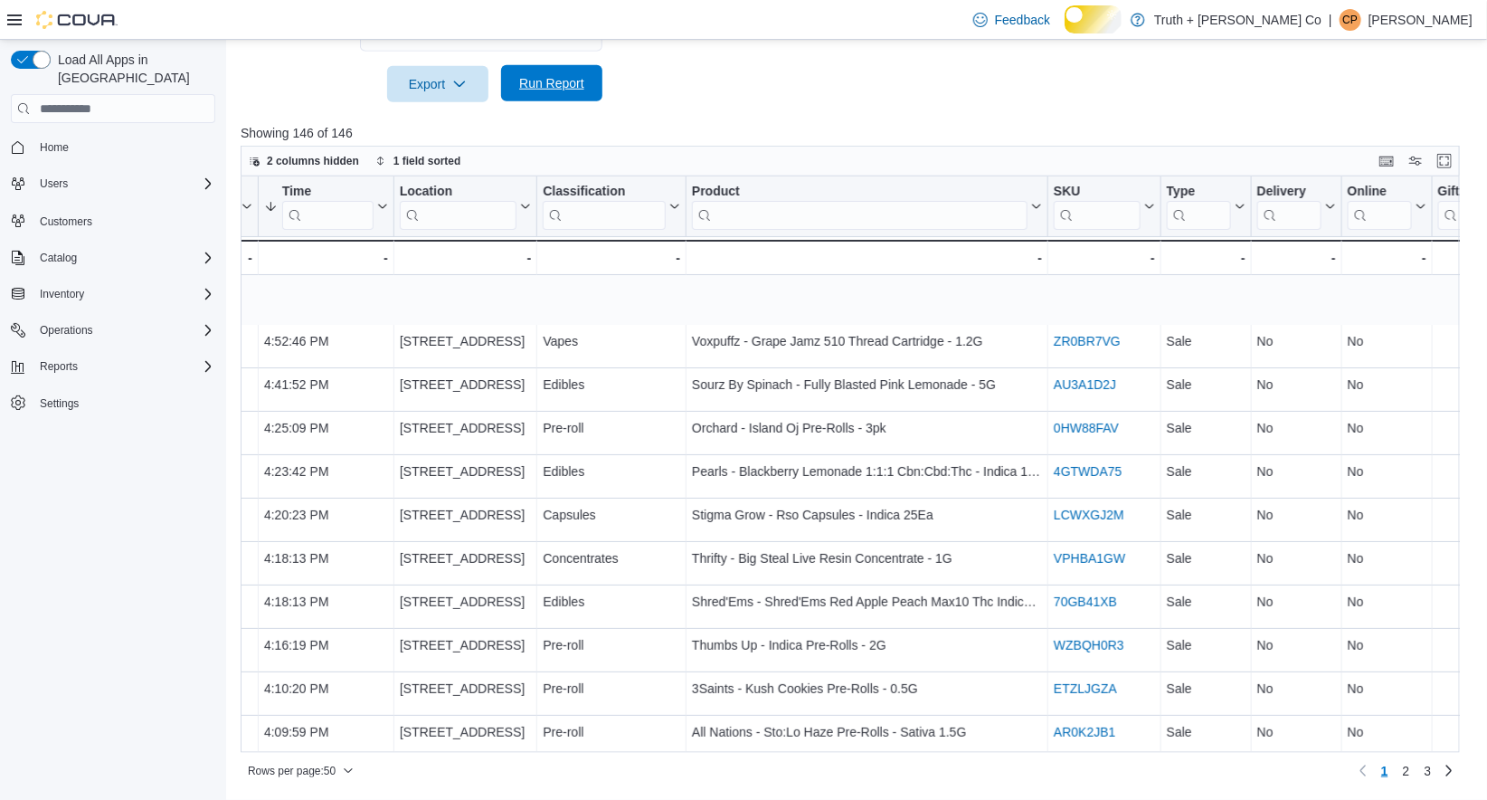
click at [546, 81] on span "Run Report" at bounding box center [551, 83] width 65 height 18
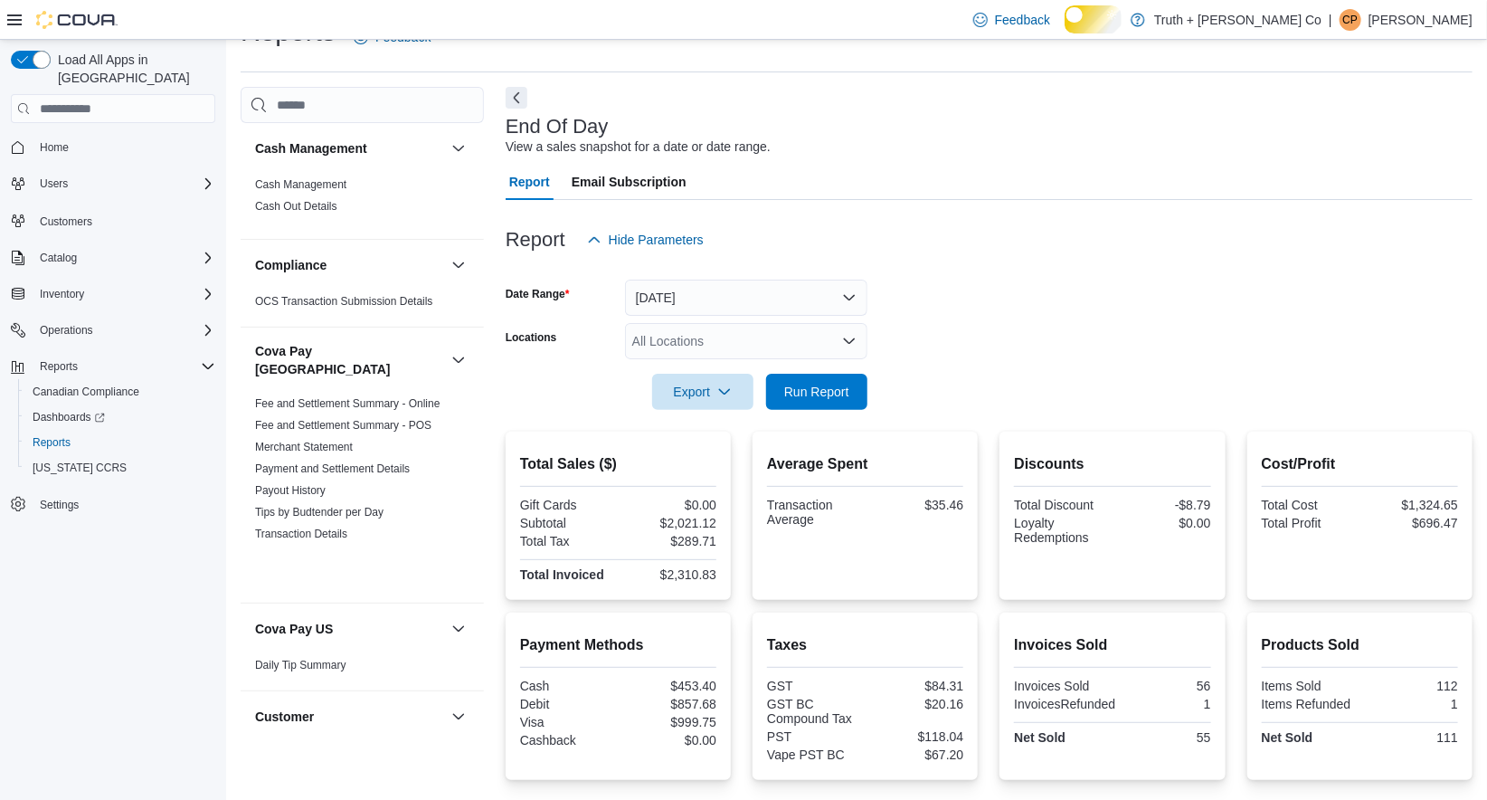
scroll to position [1931, 0]
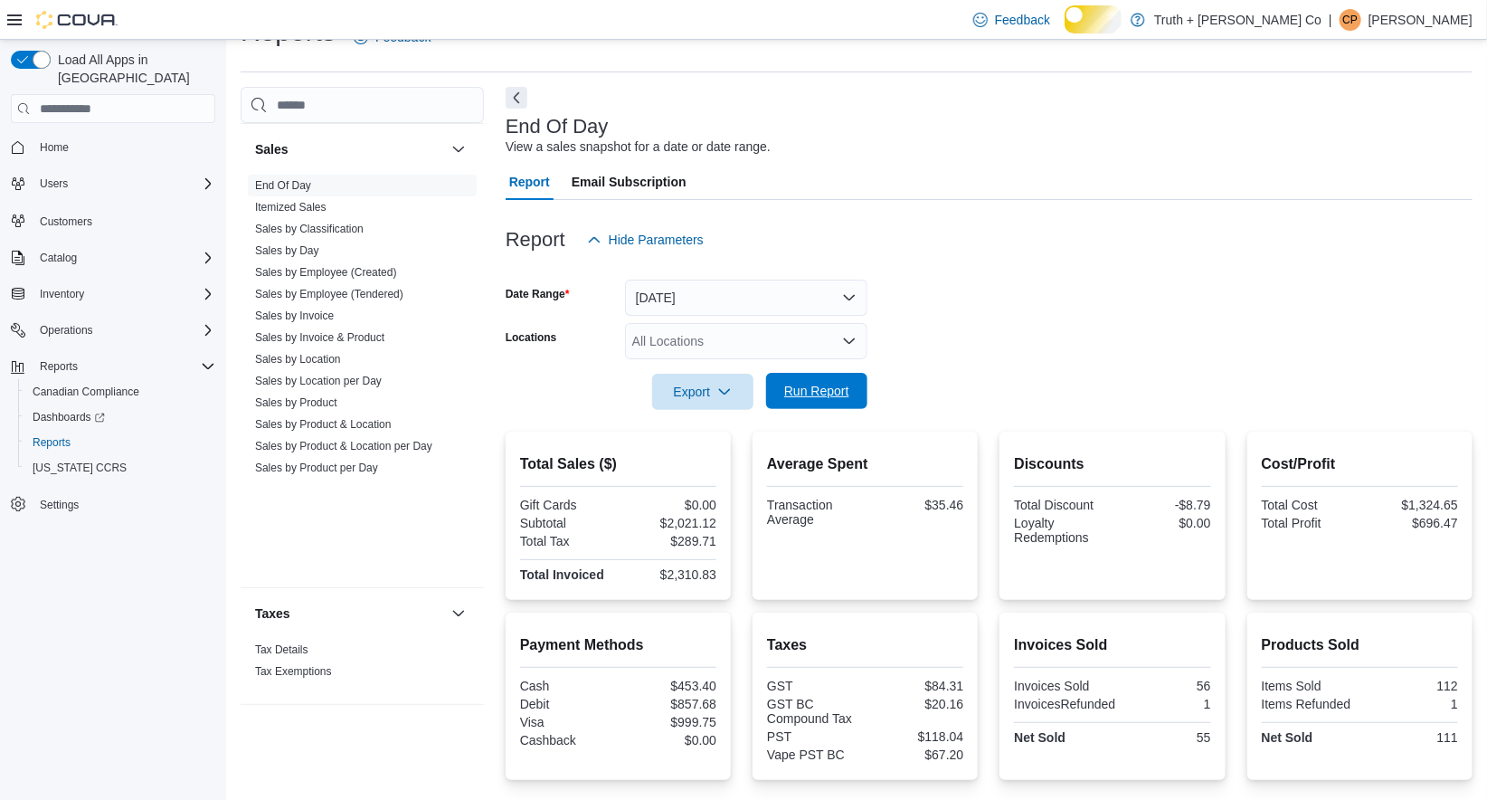
click at [810, 404] on span "Run Report" at bounding box center [817, 391] width 80 height 36
click at [808, 400] on span "Run Report" at bounding box center [816, 391] width 65 height 18
click at [832, 400] on span "Run Report" at bounding box center [816, 391] width 65 height 18
click at [821, 400] on span "Run Report" at bounding box center [816, 391] width 65 height 18
click at [803, 400] on span "Run Report" at bounding box center [816, 391] width 65 height 18
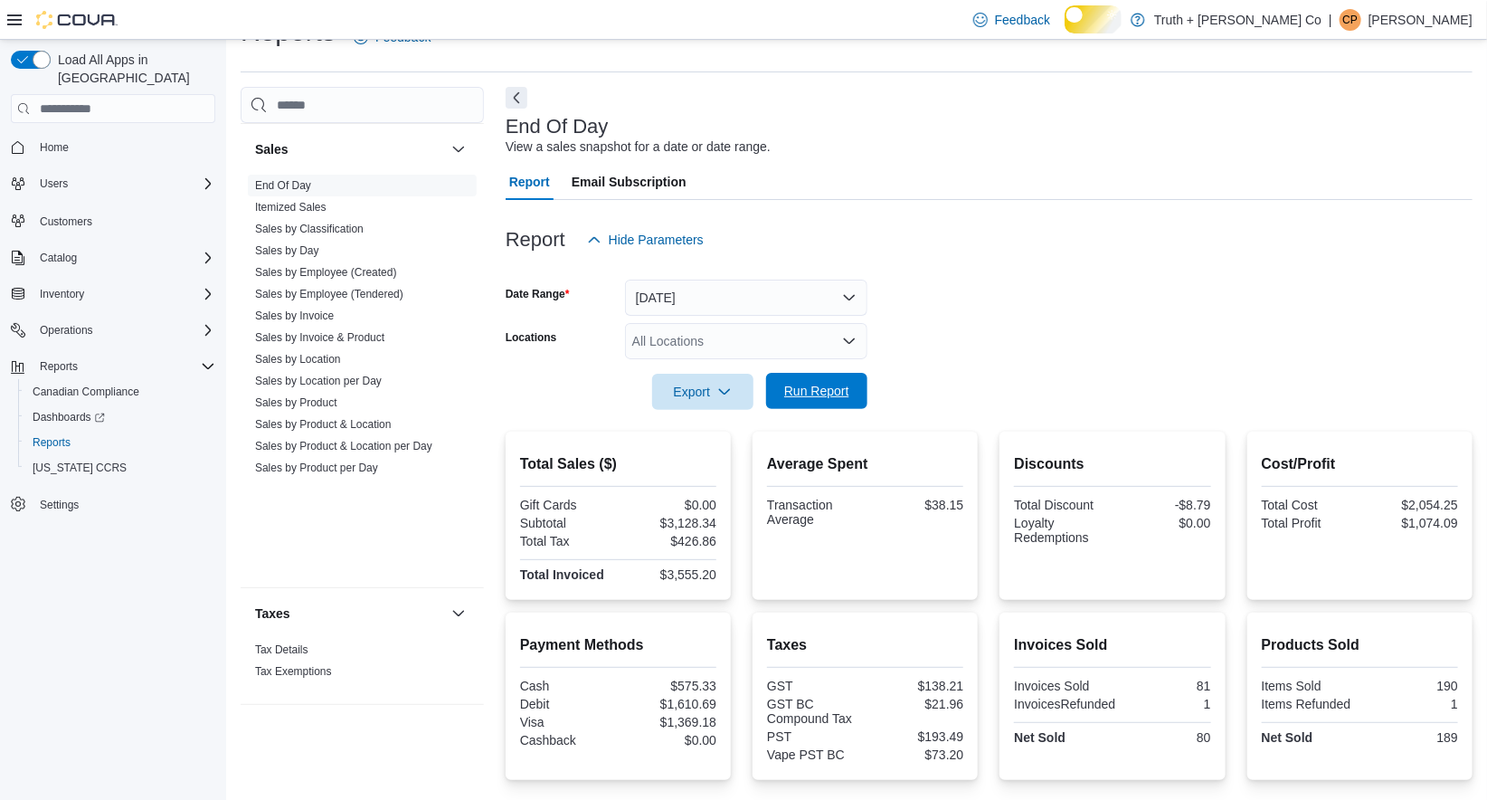
click at [826, 400] on span "Run Report" at bounding box center [816, 391] width 65 height 18
click at [808, 400] on span "Run Report" at bounding box center [816, 391] width 65 height 18
click at [813, 400] on span "Run Report" at bounding box center [816, 391] width 65 height 18
click at [805, 400] on span "Run Report" at bounding box center [816, 391] width 65 height 18
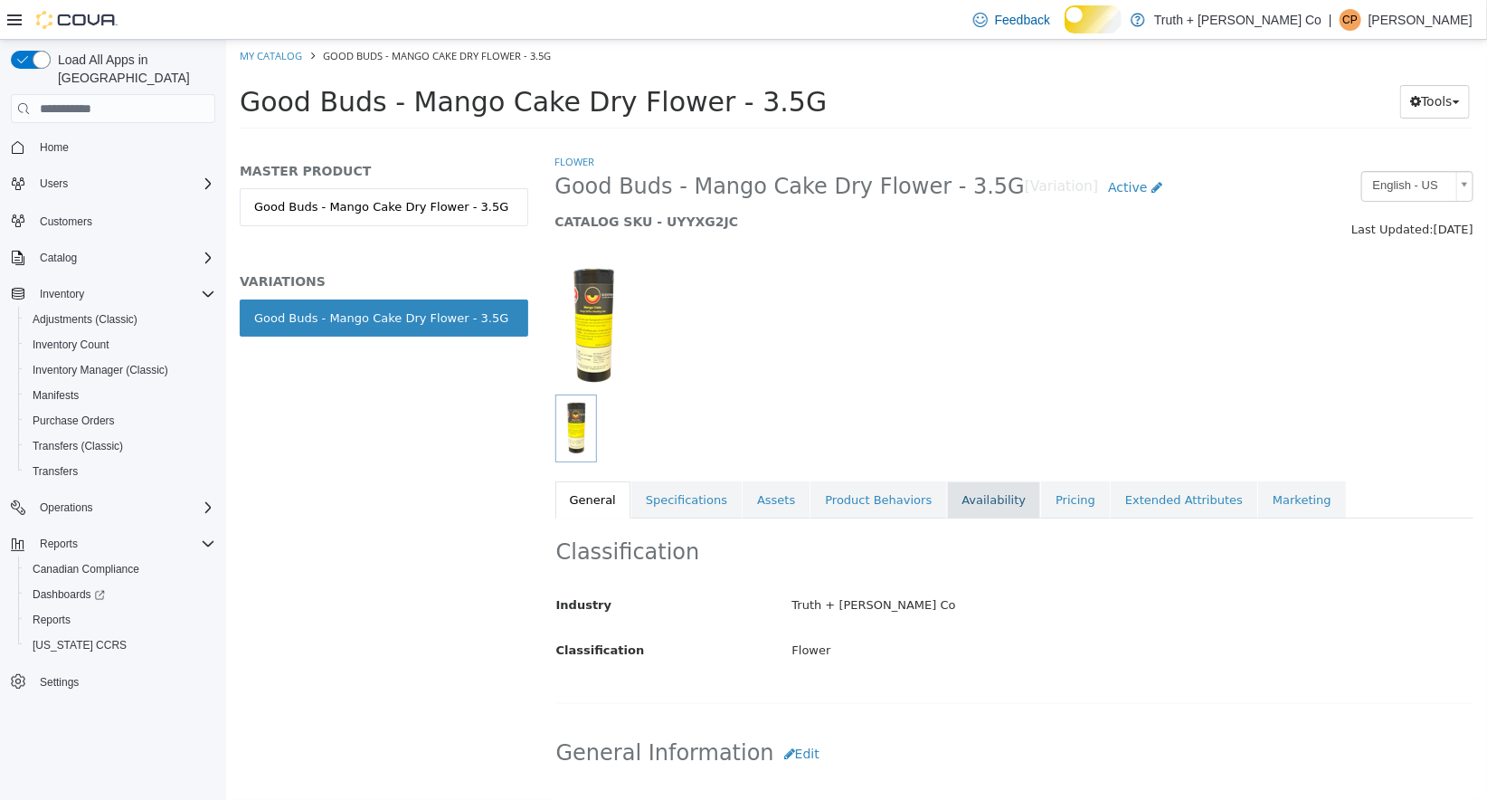
click at [972, 500] on link "Availability" at bounding box center [992, 500] width 93 height 38
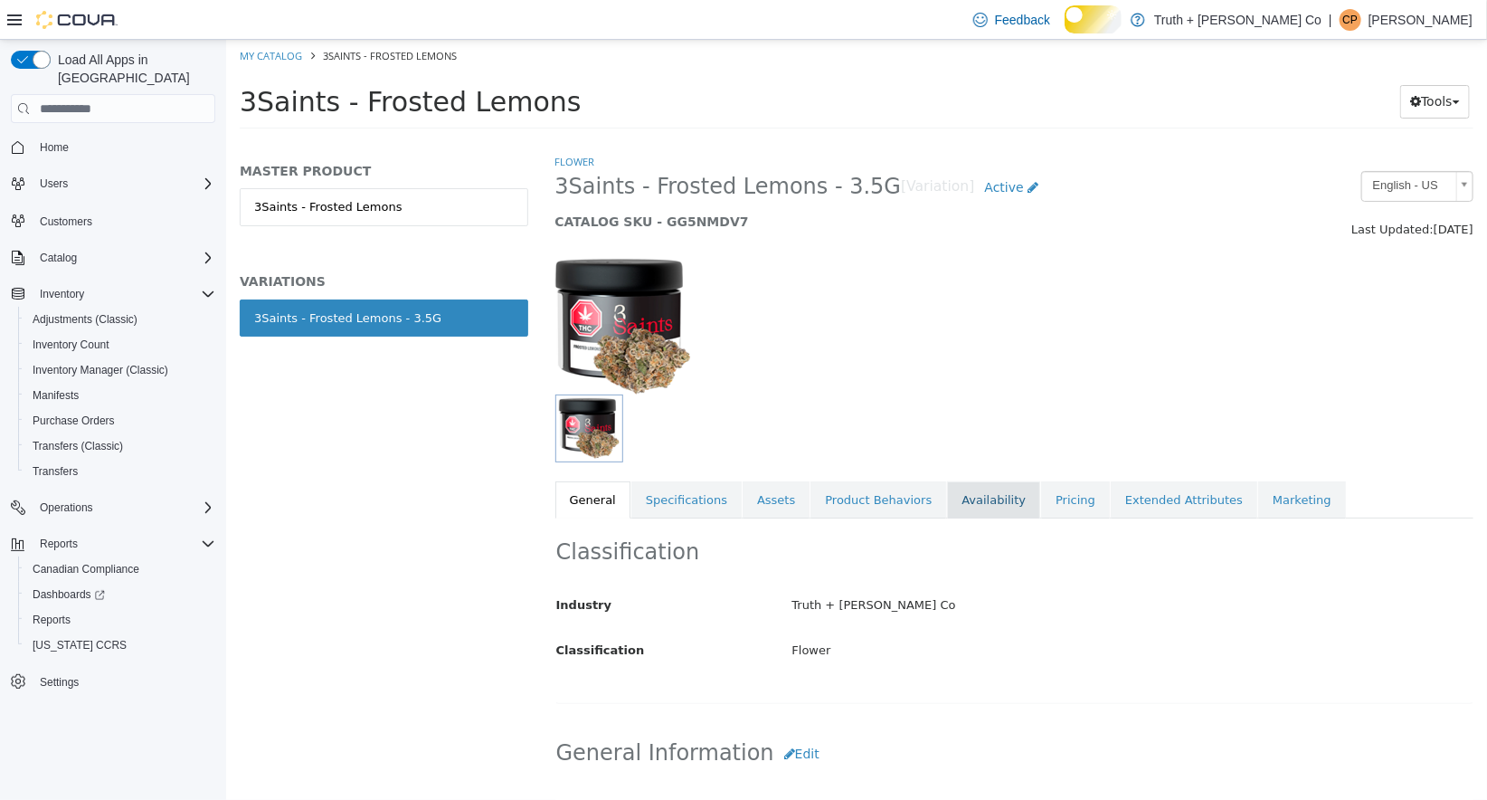
click at [963, 504] on link "Availability" at bounding box center [992, 500] width 93 height 38
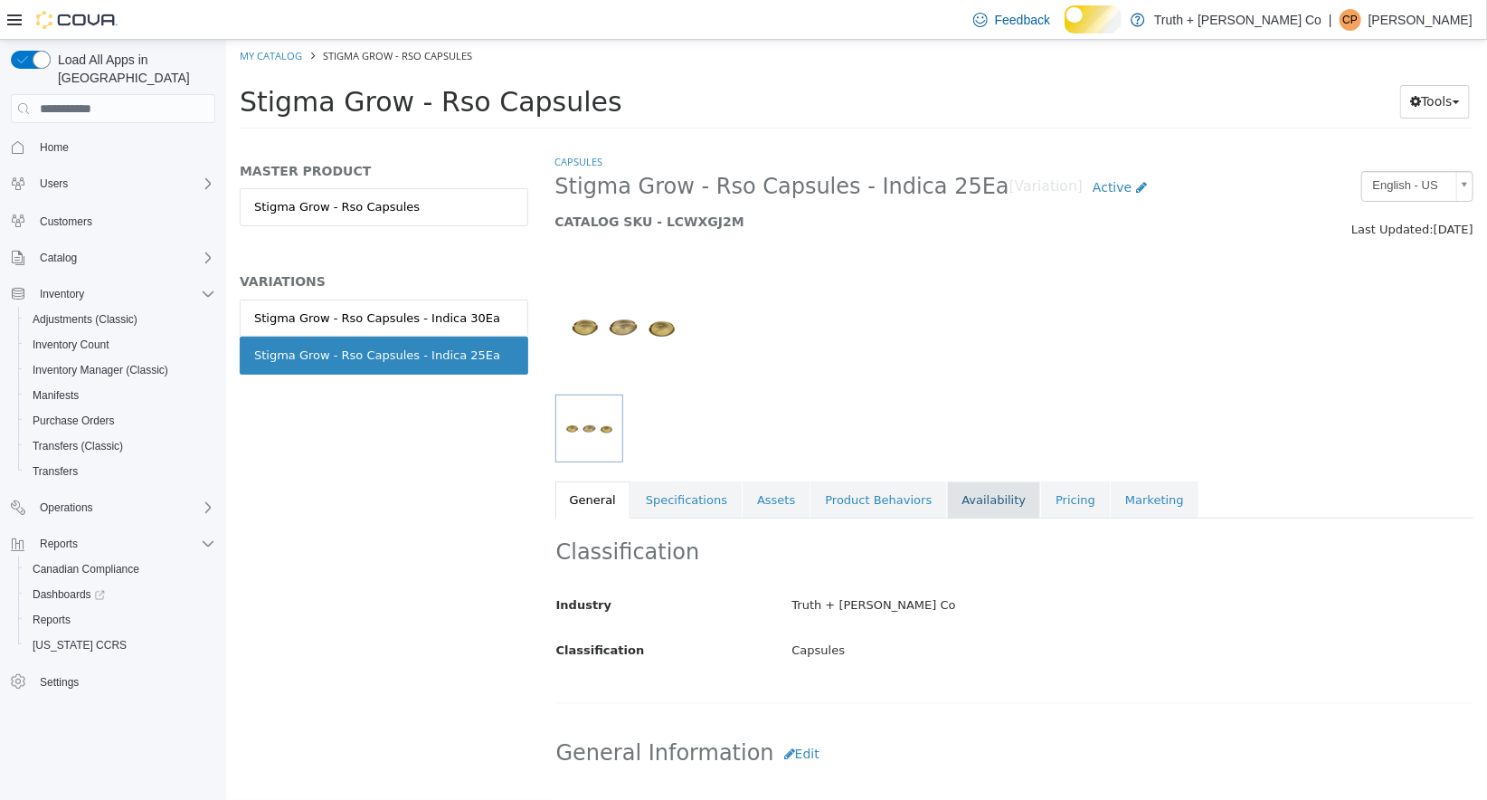
click at [968, 498] on link "Availability" at bounding box center [992, 500] width 93 height 38
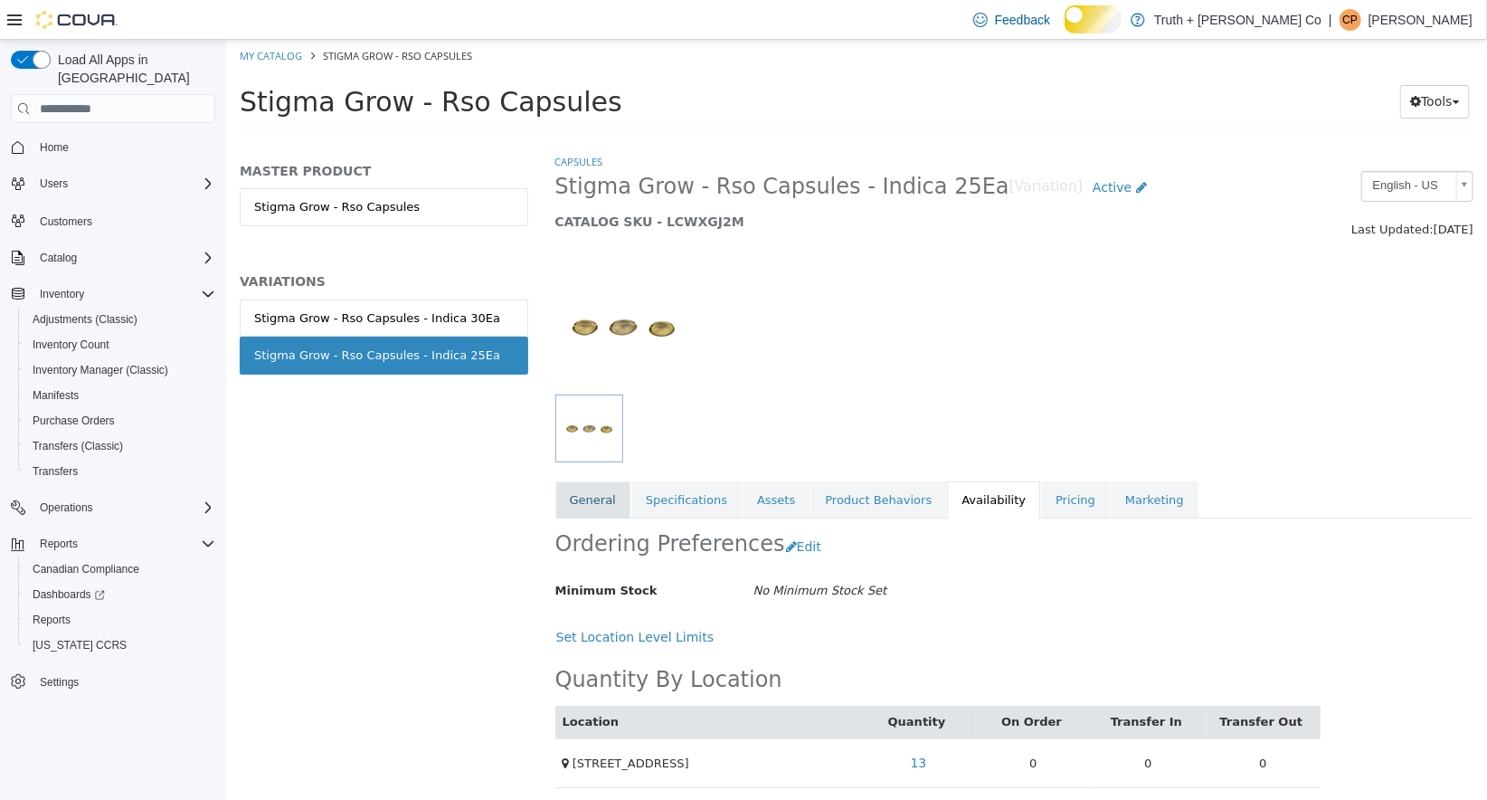
click at [585, 507] on link "General" at bounding box center [592, 500] width 75 height 38
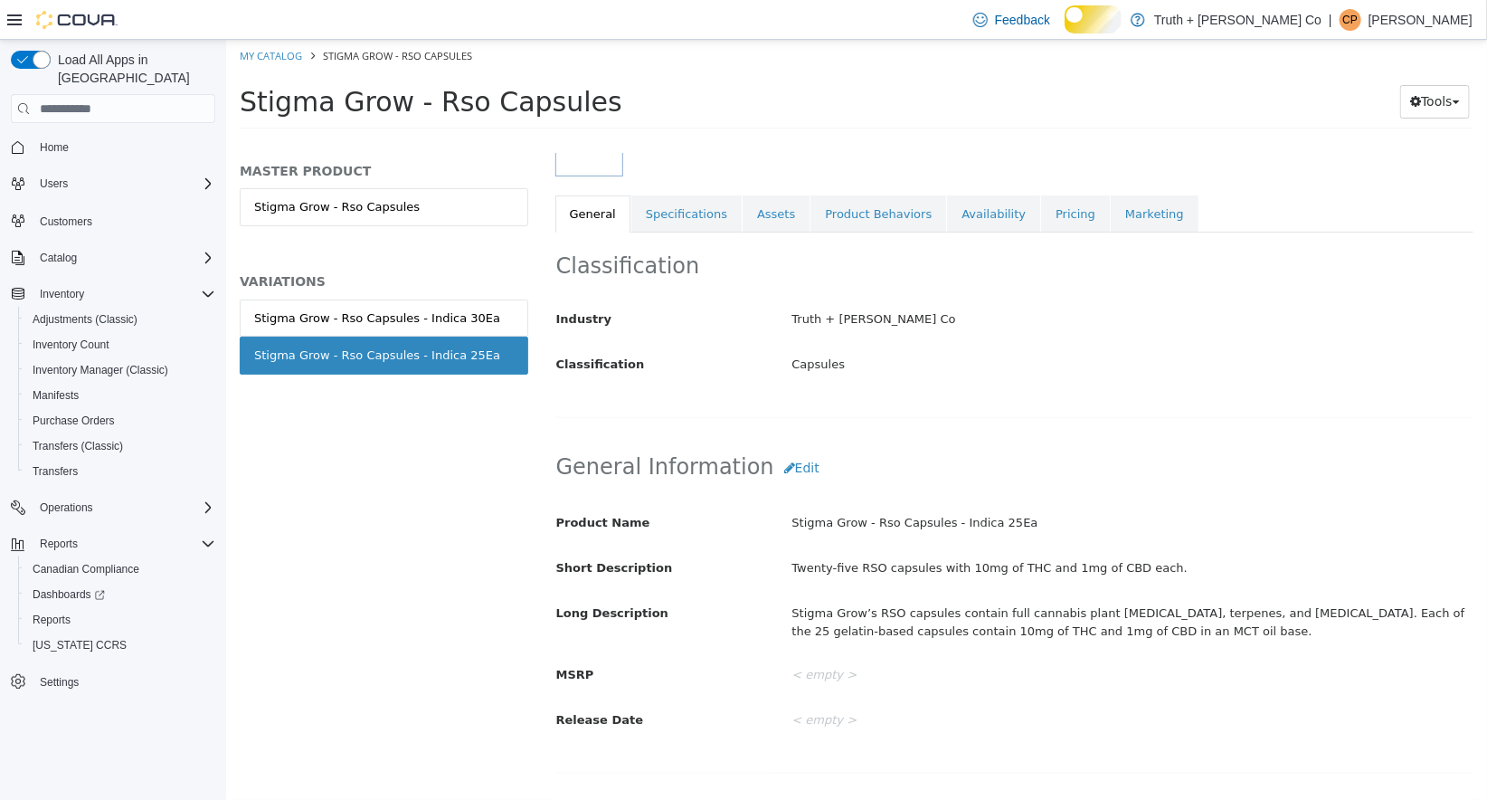
scroll to position [292, 0]
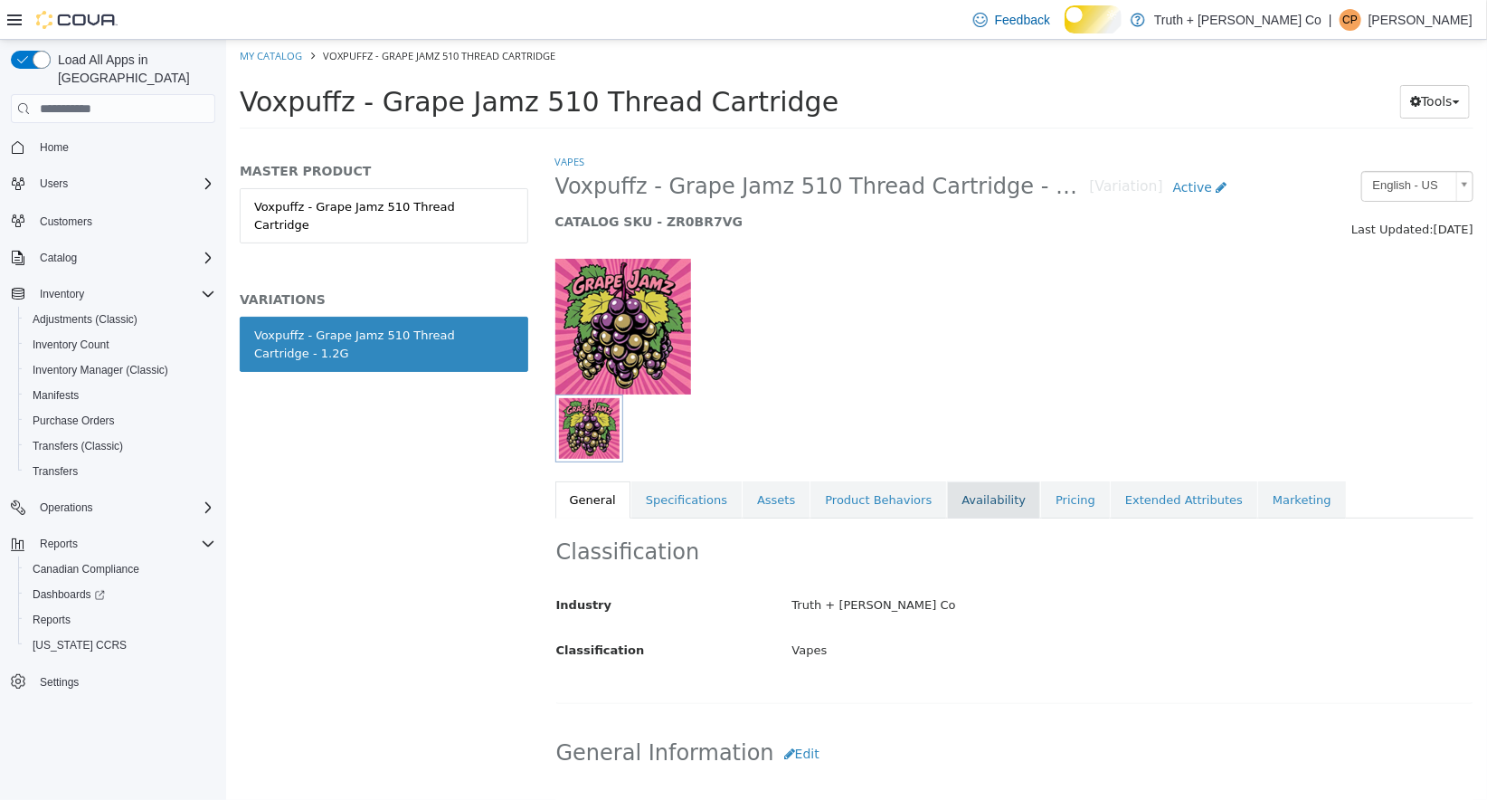
click at [979, 499] on link "Availability" at bounding box center [992, 500] width 93 height 38
